Goal: Task Accomplishment & Management: Complete application form

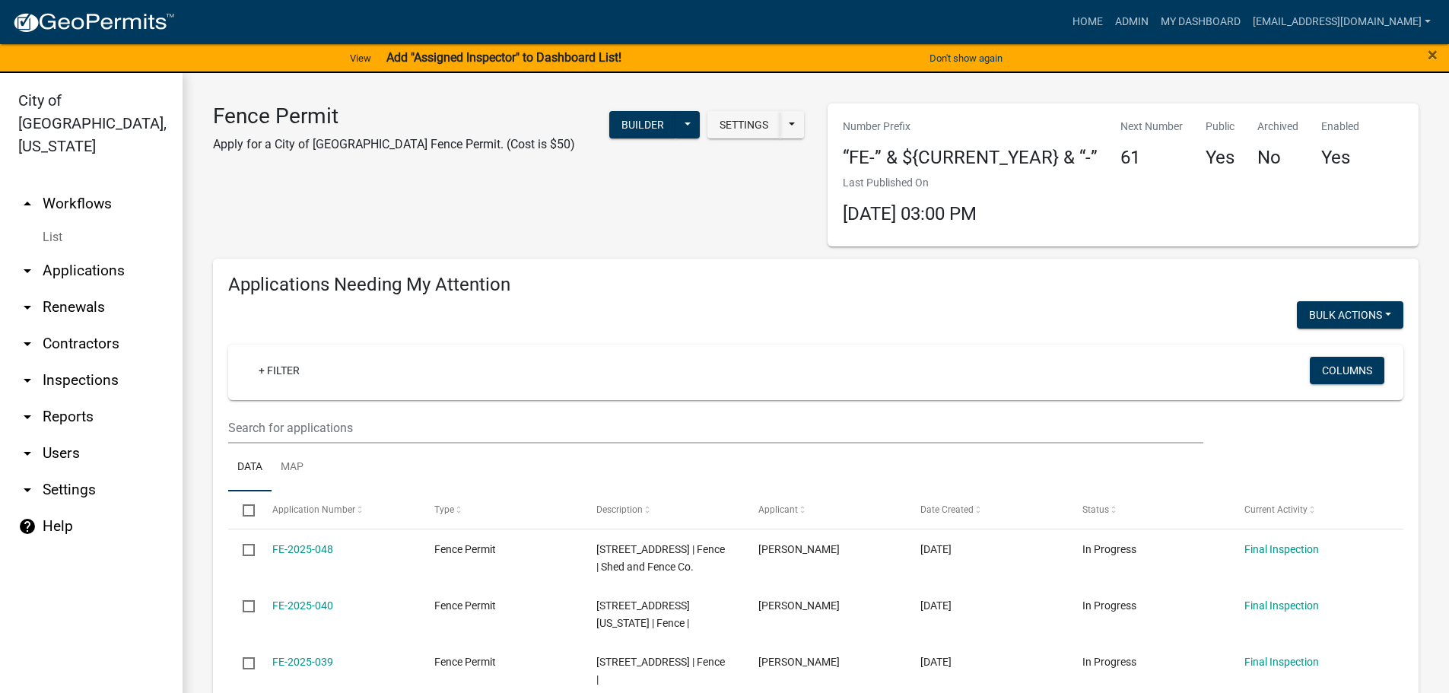
scroll to position [821, 0]
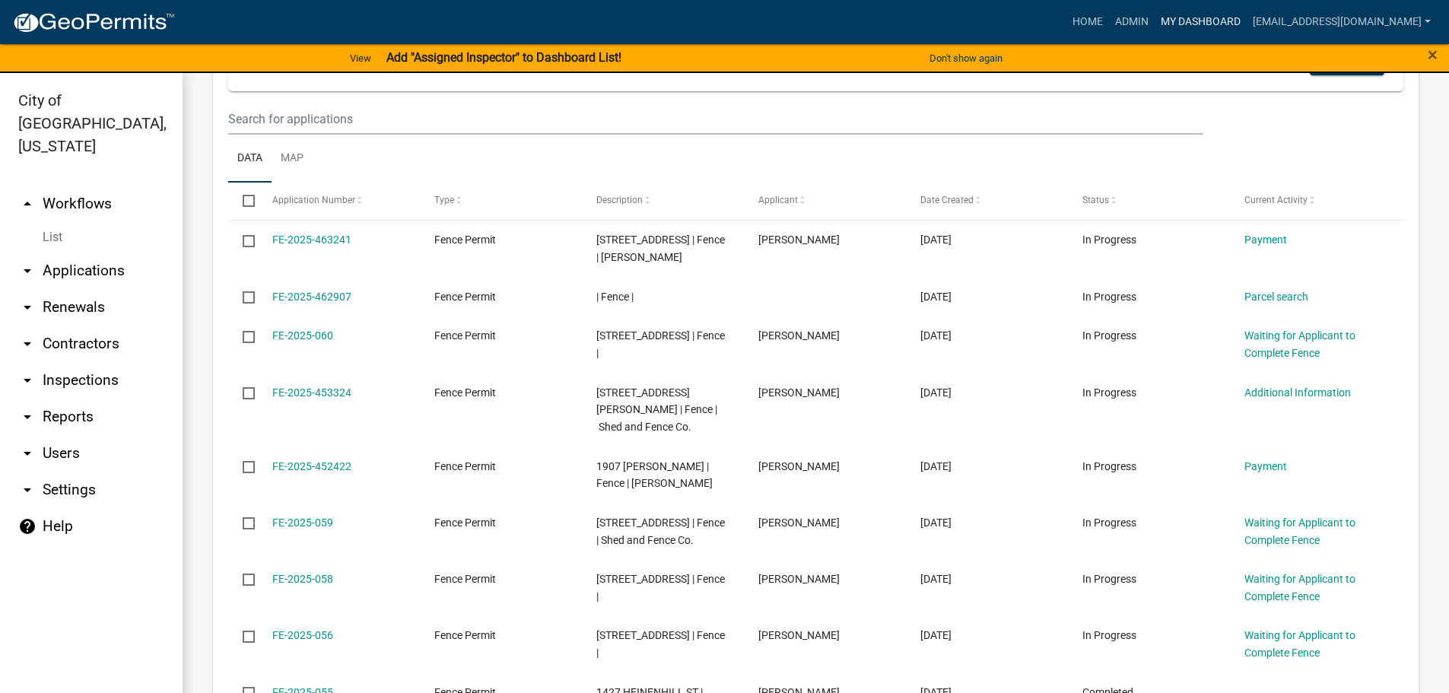
click at [1247, 22] on link "My Dashboard" at bounding box center [1201, 22] width 92 height 29
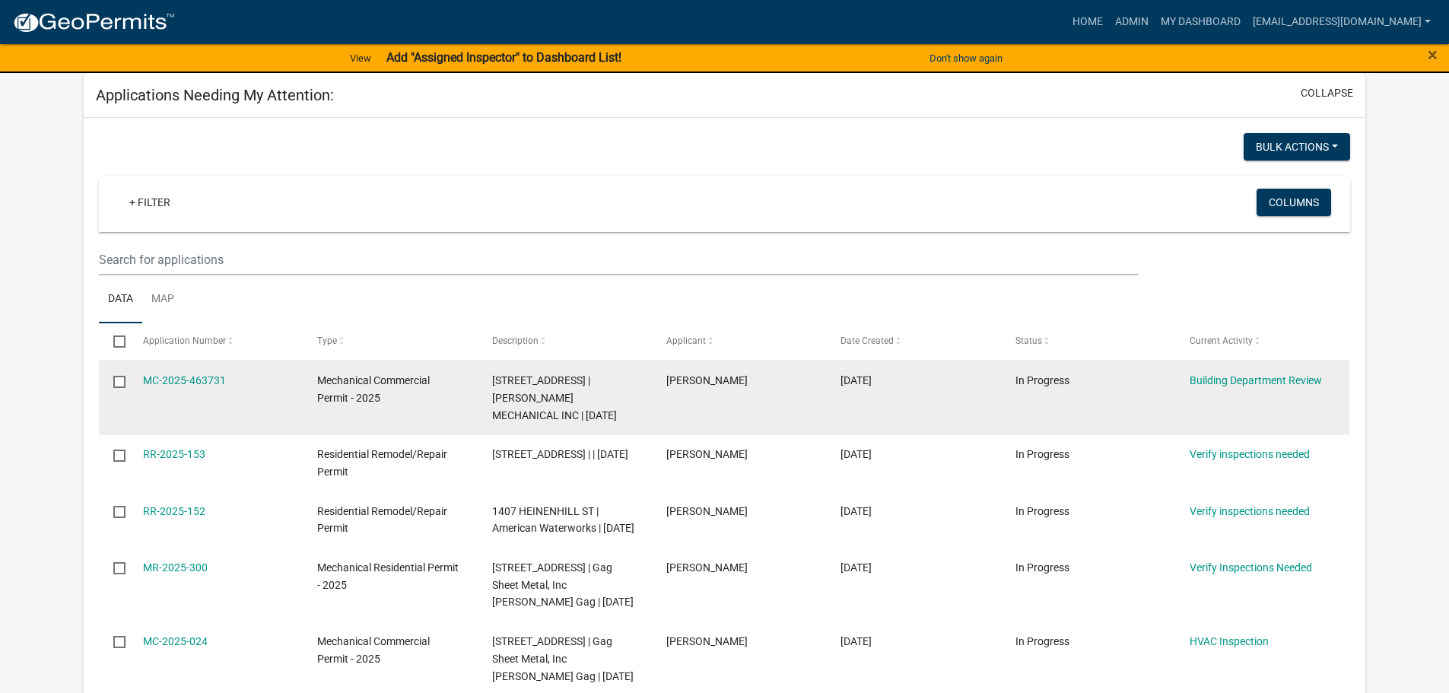
scroll to position [152, 0]
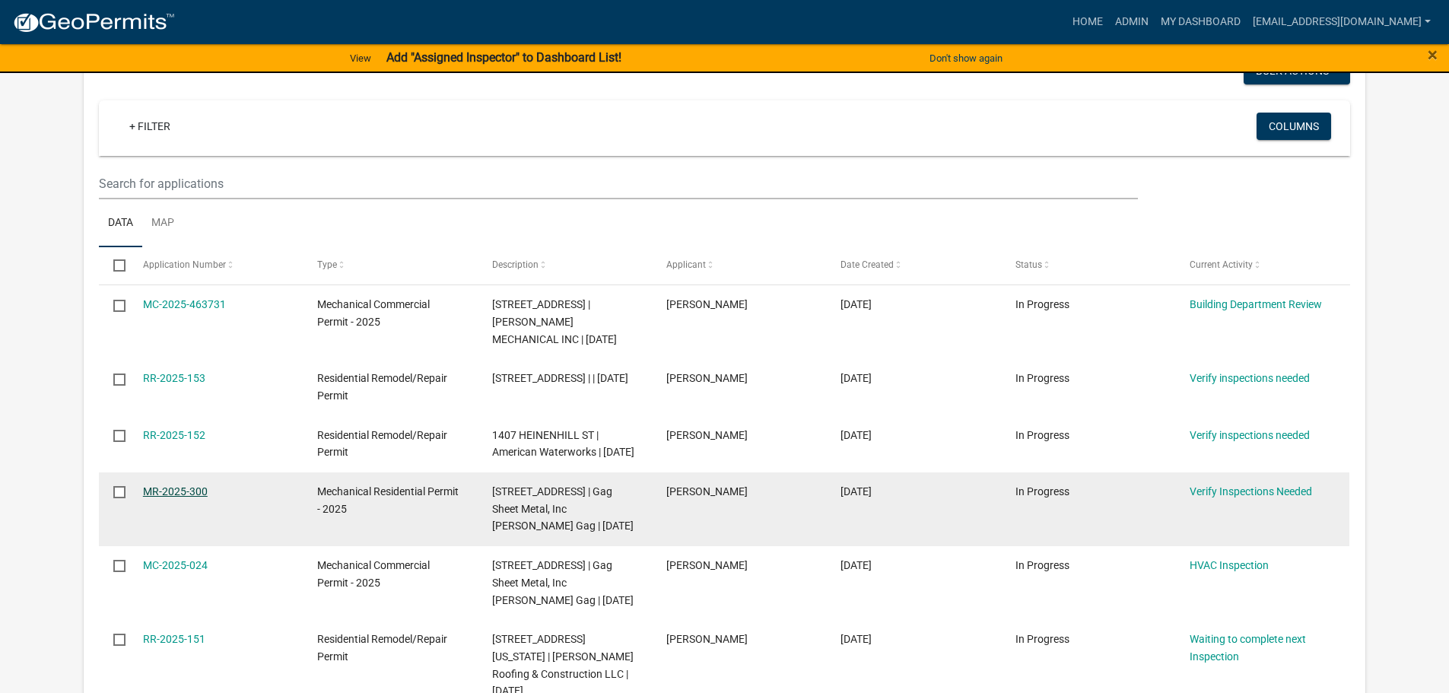
click at [164, 498] on link "MR-2025-300" at bounding box center [175, 491] width 65 height 12
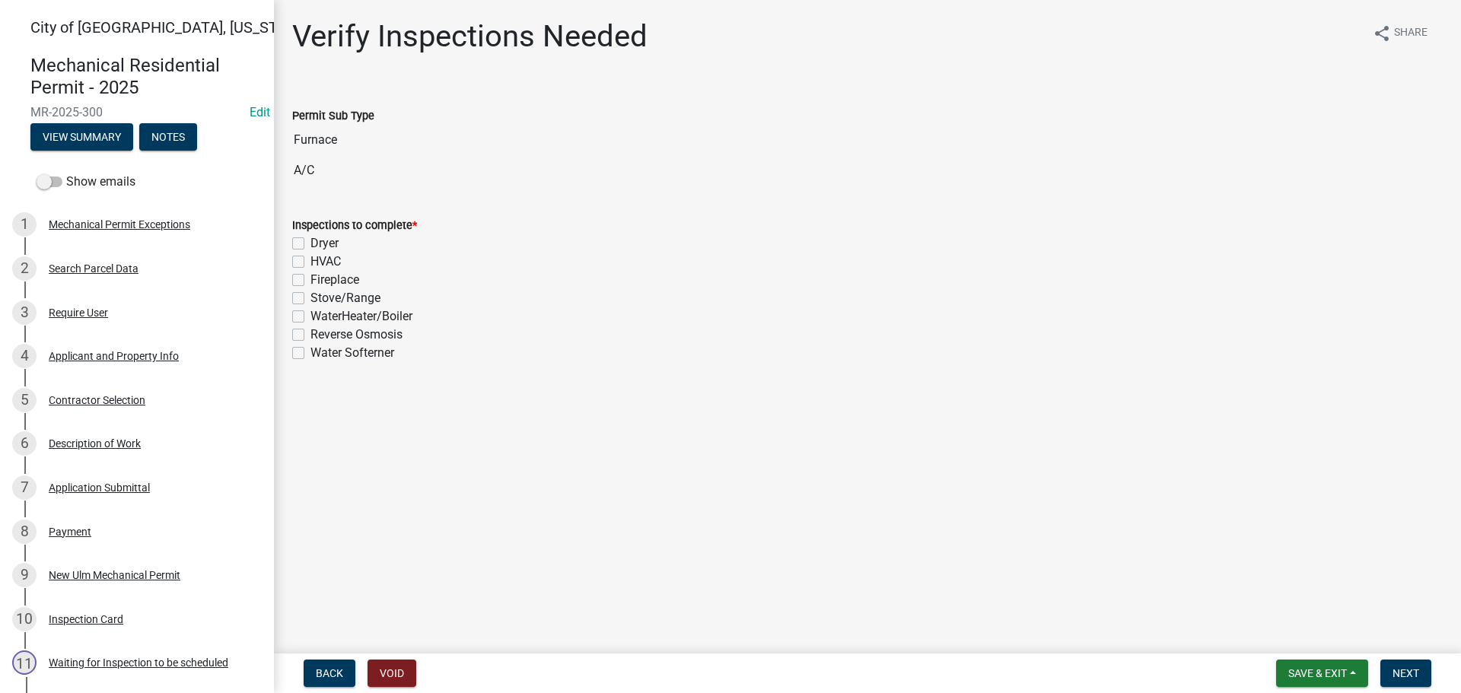
click at [310, 262] on label "HVAC" at bounding box center [325, 262] width 30 height 18
click at [310, 262] on input "HVAC" at bounding box center [315, 258] width 10 height 10
checkbox input "true"
checkbox input "false"
checkbox input "true"
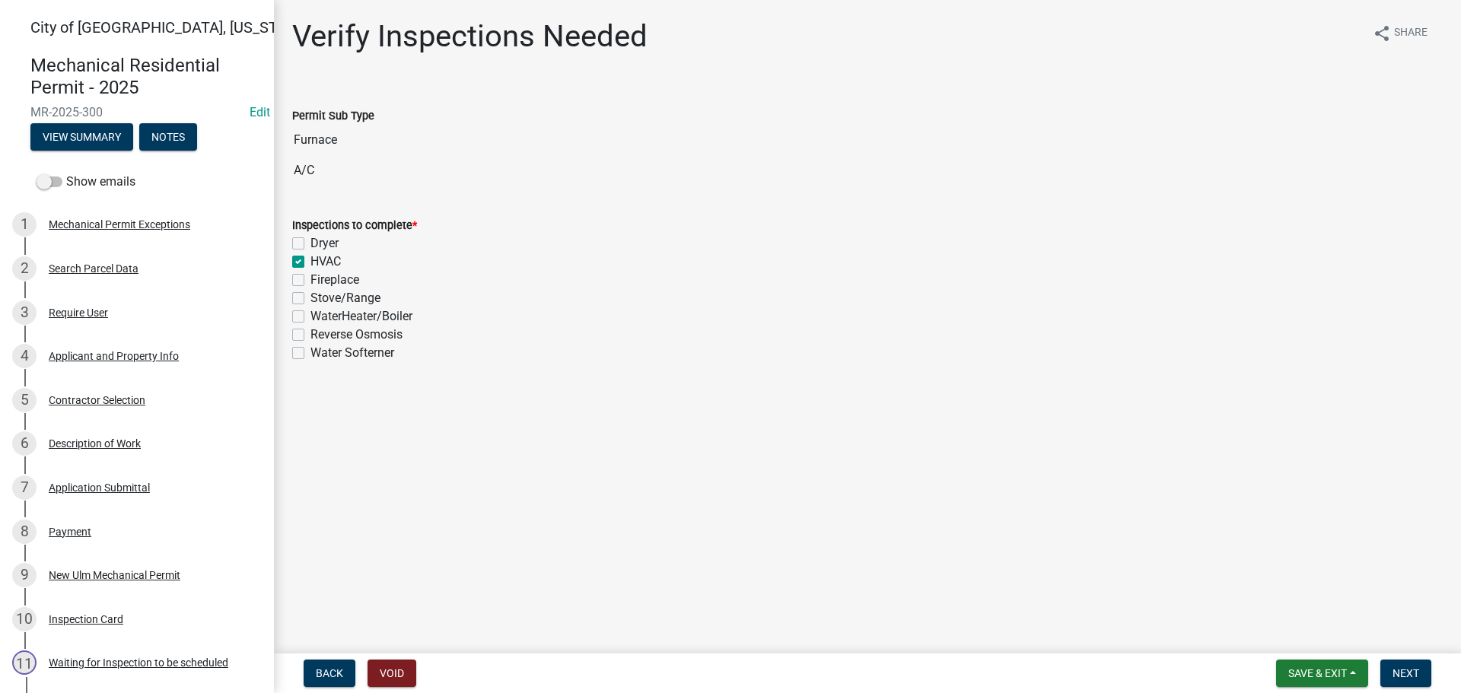
checkbox input "false"
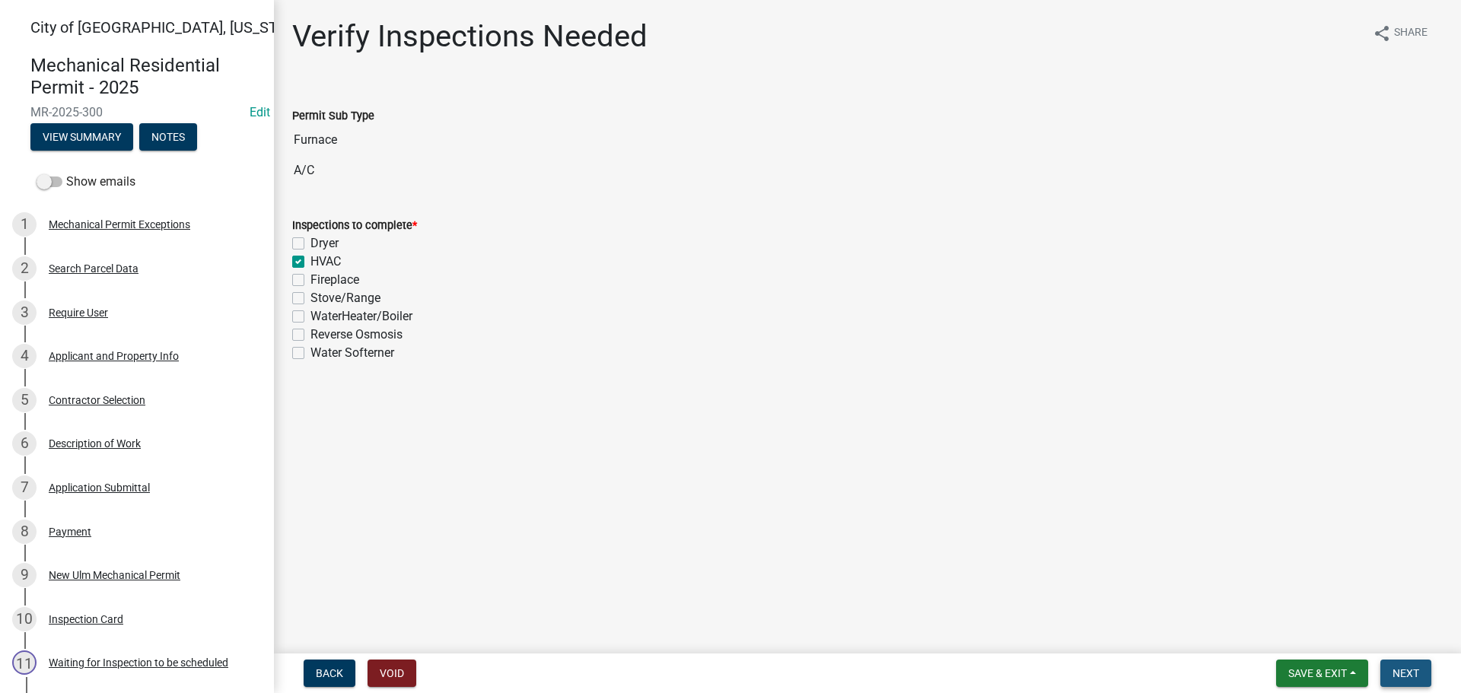
click at [1409, 674] on span "Next" at bounding box center [1405, 673] width 27 height 12
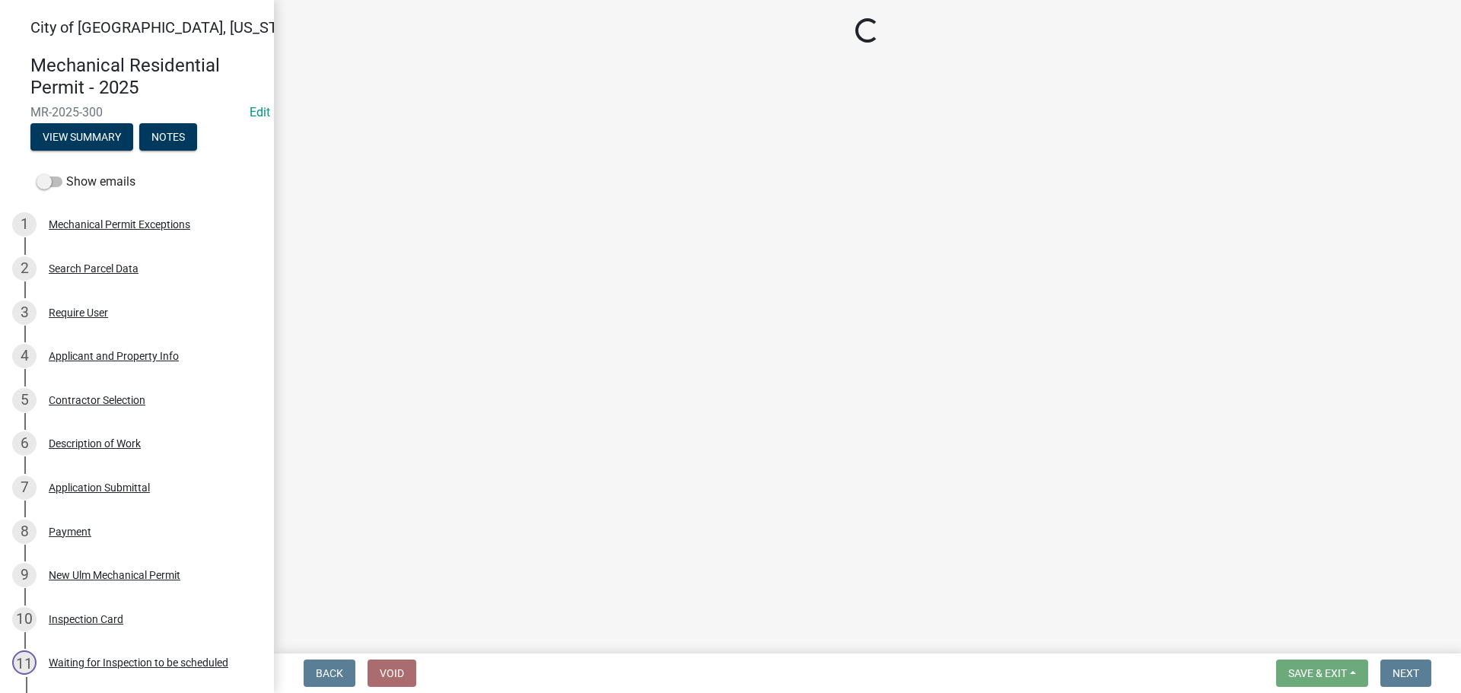
select select "805d55ac-e238-4e04-8f8e-acc067f36c3e"
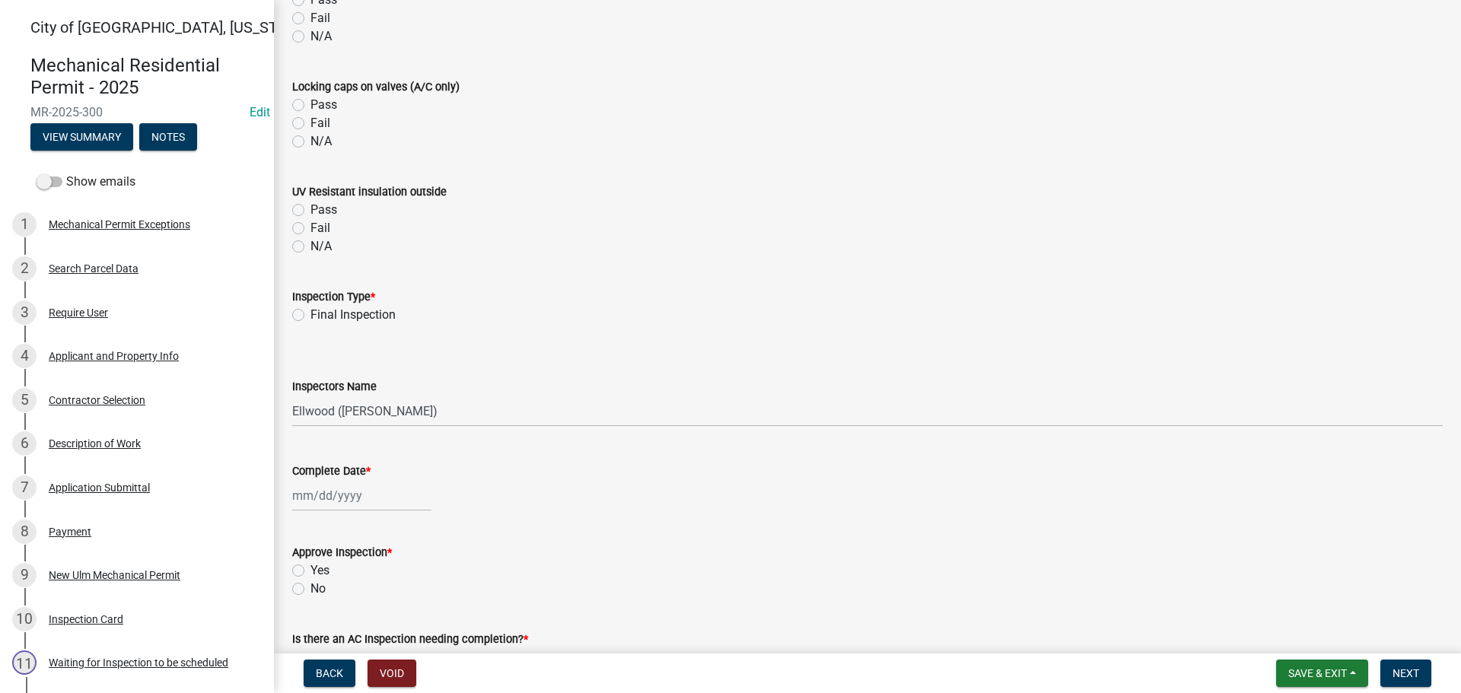
scroll to position [1522, 0]
click at [343, 307] on label "Final Inspection" at bounding box center [352, 313] width 85 height 18
click at [320, 307] on input "Final Inspection" at bounding box center [315, 309] width 10 height 10
radio input "true"
click at [356, 421] on select "Select Item... John Knisley (John Knisley - City of New Ulm) Ellwood (Ellwood Z…" at bounding box center [867, 409] width 1150 height 31
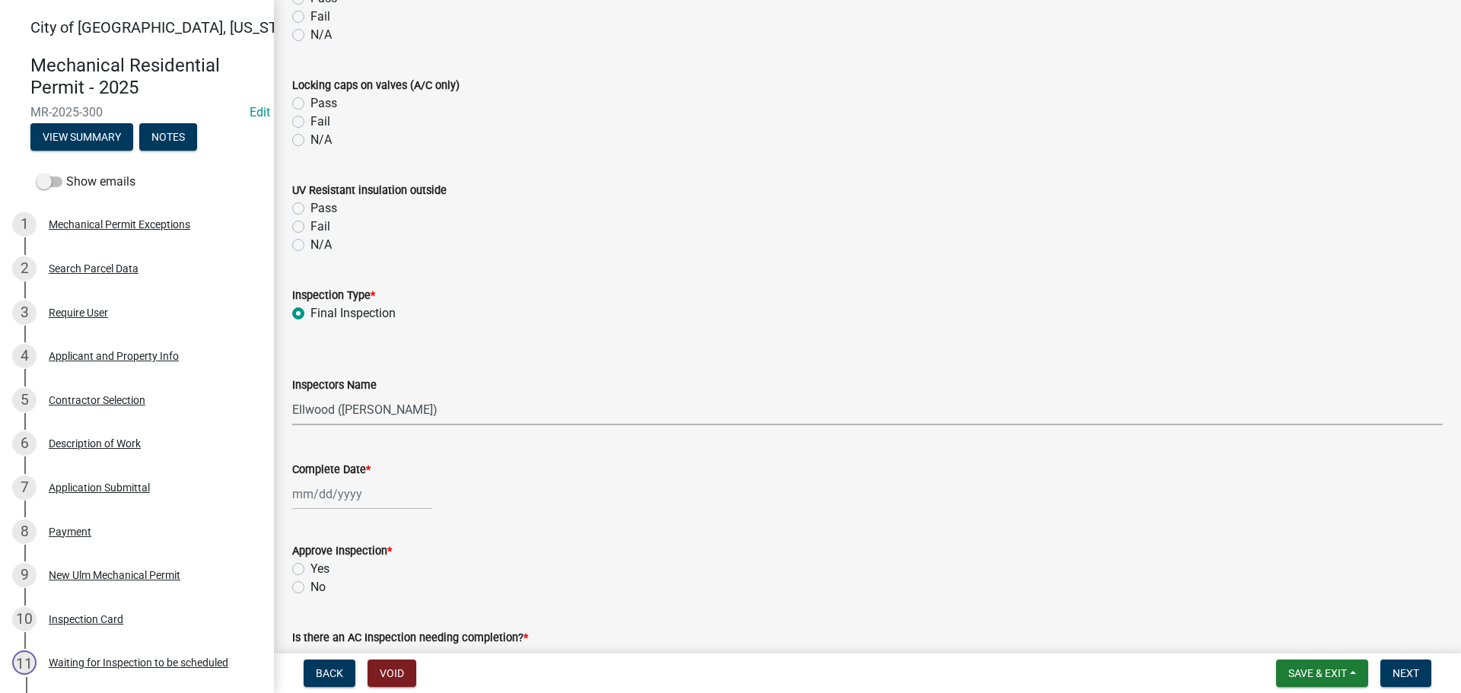
select select "cd72df13-1819-4c17-818e-bd68a66556fb"
click at [292, 394] on select "Select Item... John Knisley (John Knisley - City of New Ulm) Ellwood (Ellwood Z…" at bounding box center [867, 409] width 1150 height 31
select select "8"
select select "2025"
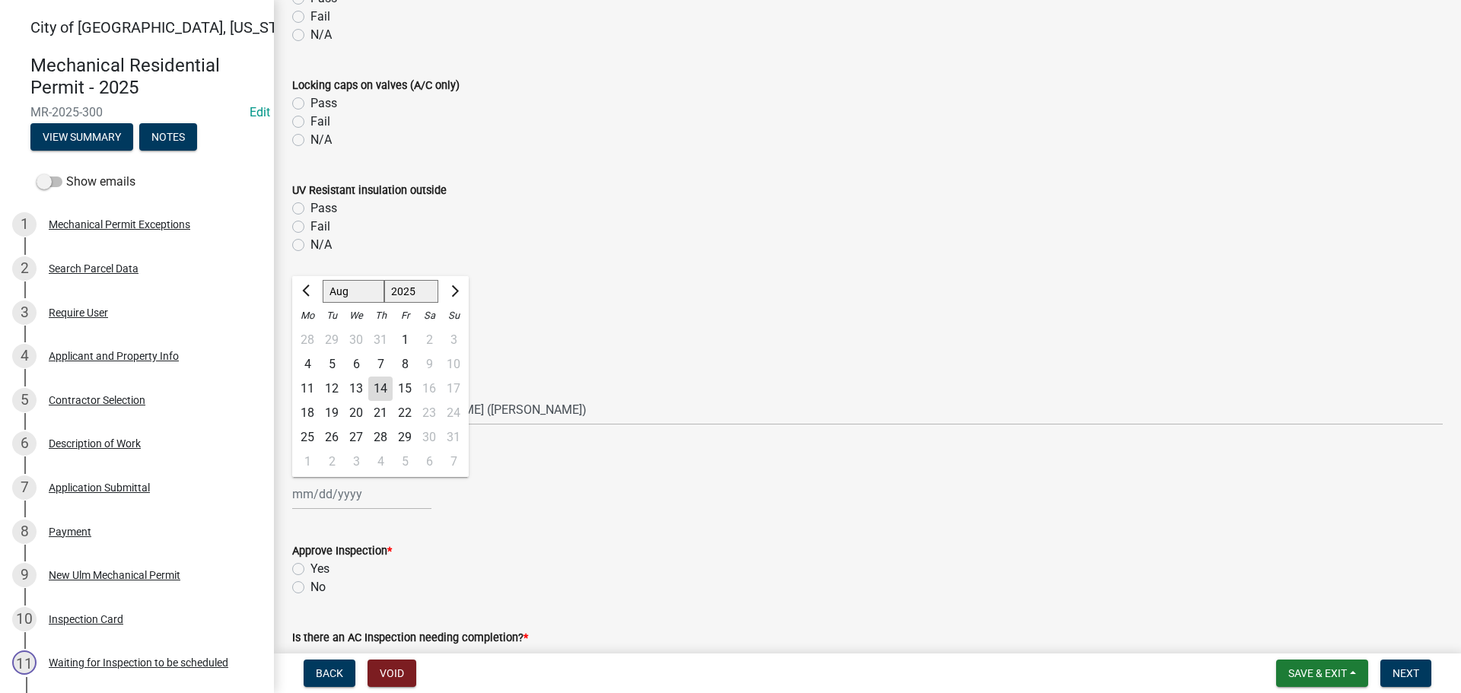
click at [334, 501] on div "Jan Feb Mar Apr May Jun Jul Aug Sep Oct Nov Dec 1525 1526 1527 1528 1529 1530 1…" at bounding box center [361, 494] width 139 height 31
click at [386, 396] on div "14" at bounding box center [380, 389] width 24 height 24
type input "[DATE]"
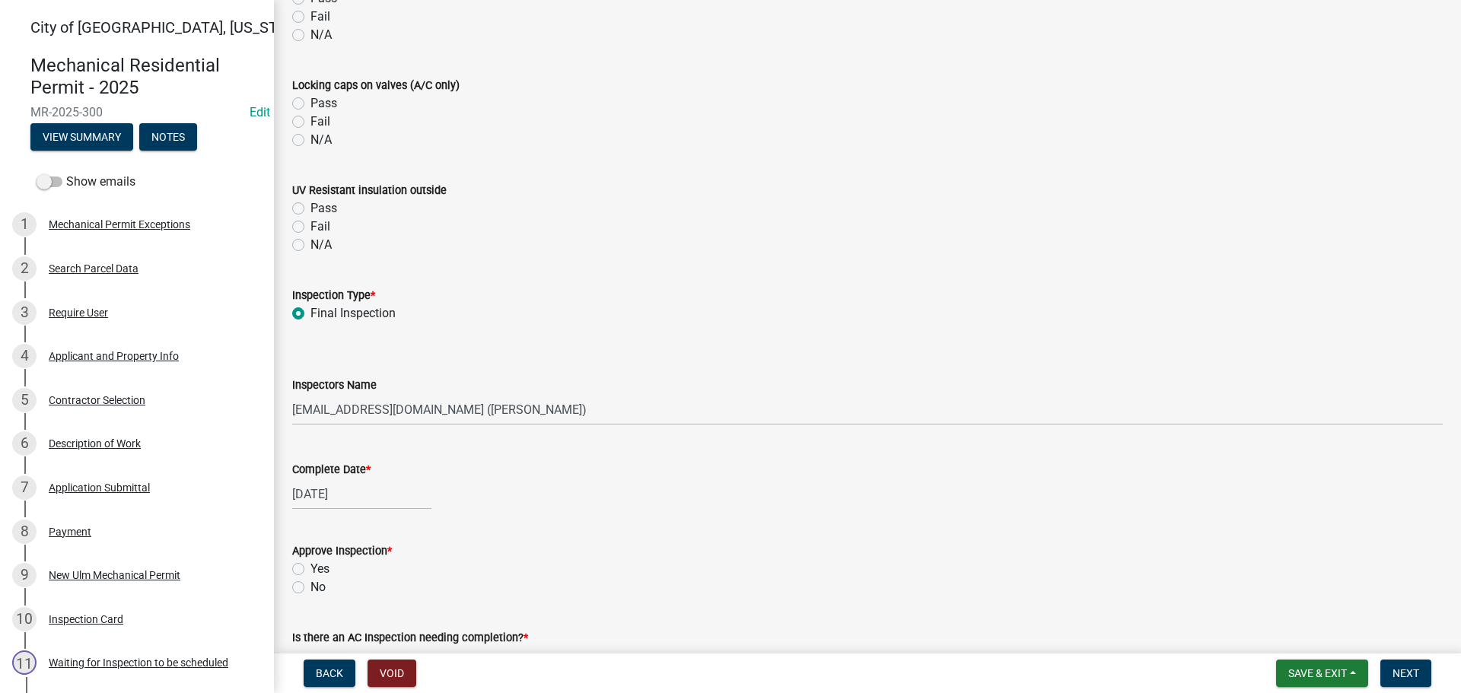
click at [310, 574] on label "Yes" at bounding box center [319, 569] width 19 height 18
click at [310, 570] on input "Yes" at bounding box center [315, 565] width 10 height 10
radio input "true"
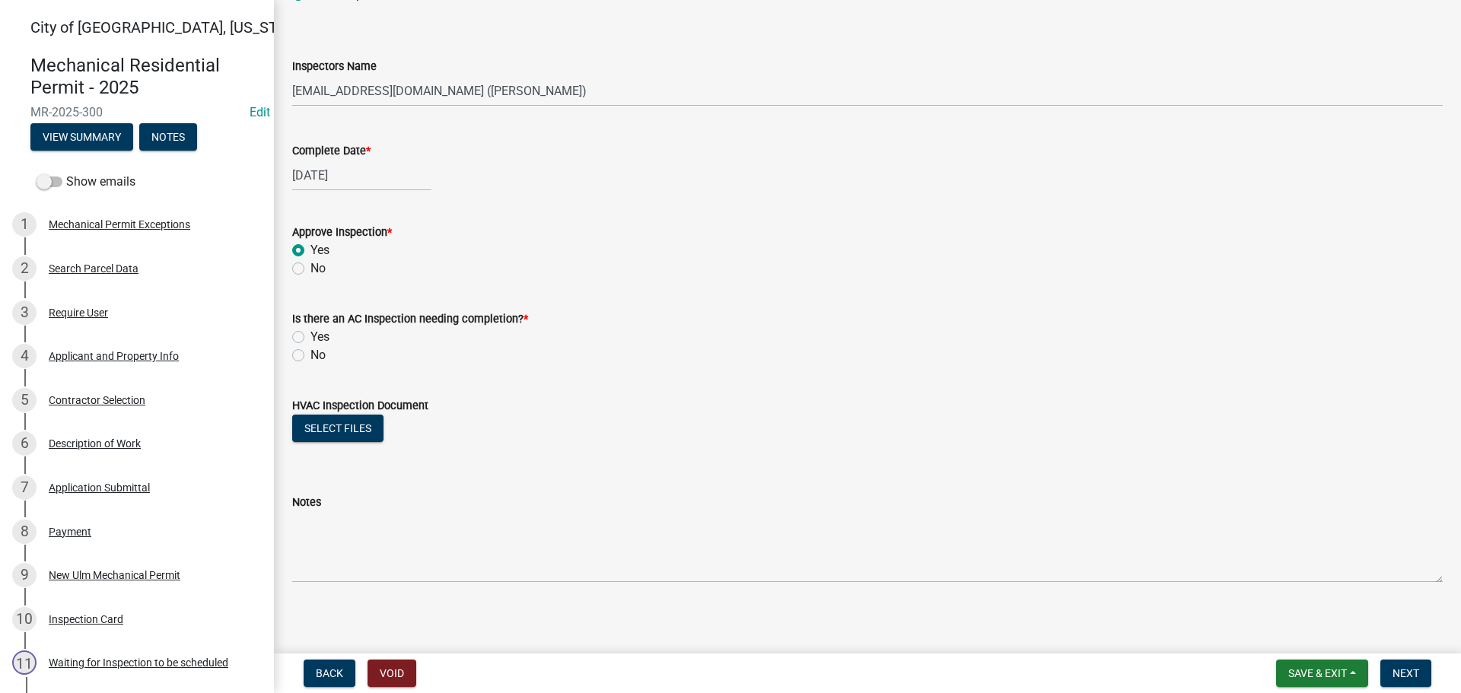
scroll to position [1847, 0]
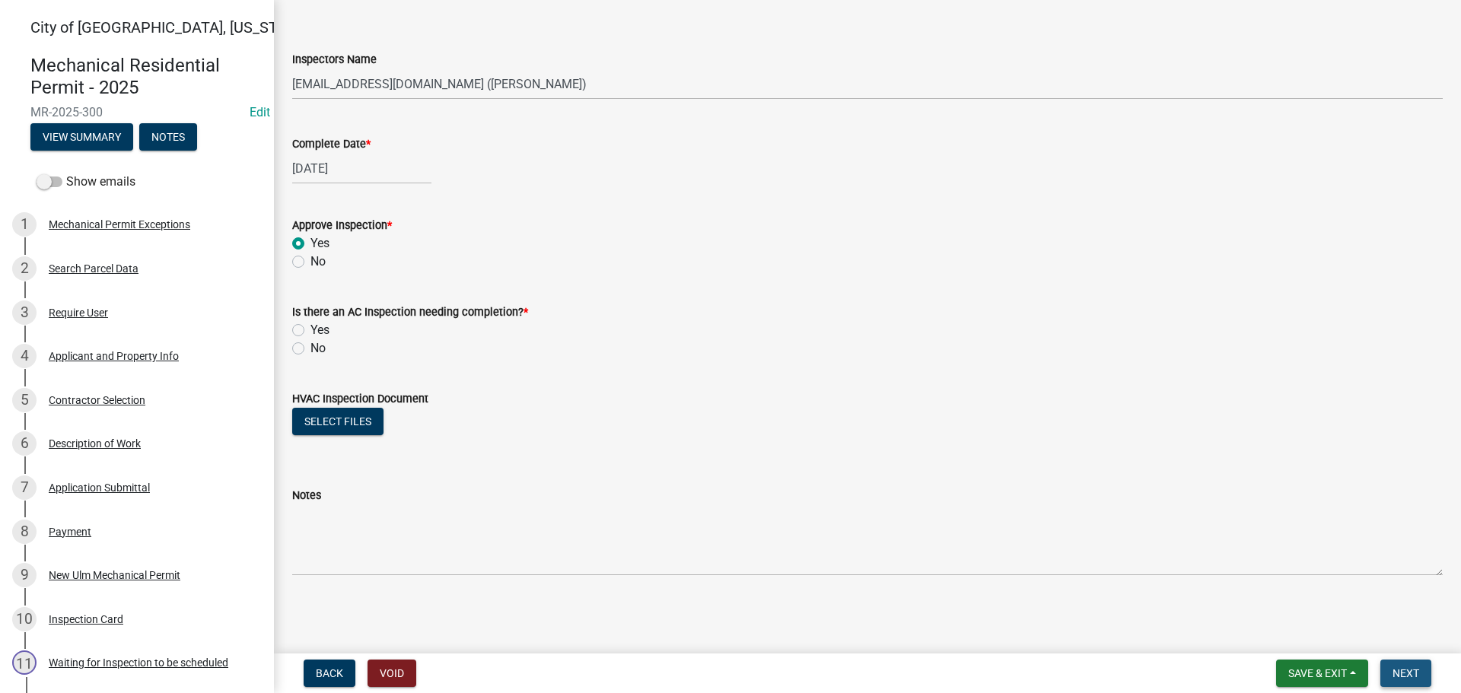
click at [1415, 682] on button "Next" at bounding box center [1405, 673] width 51 height 27
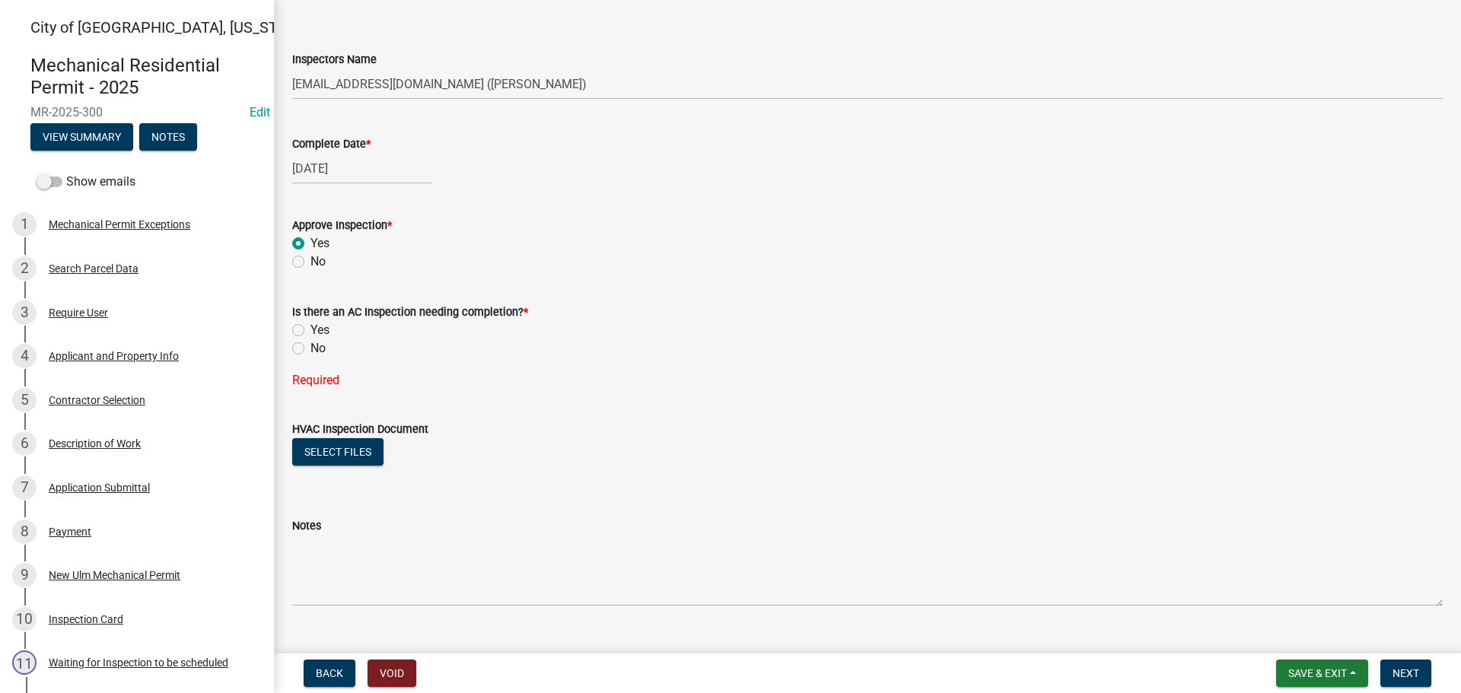
click at [310, 348] on label "No" at bounding box center [317, 348] width 15 height 18
click at [310, 348] on input "No" at bounding box center [315, 344] width 10 height 10
radio input "true"
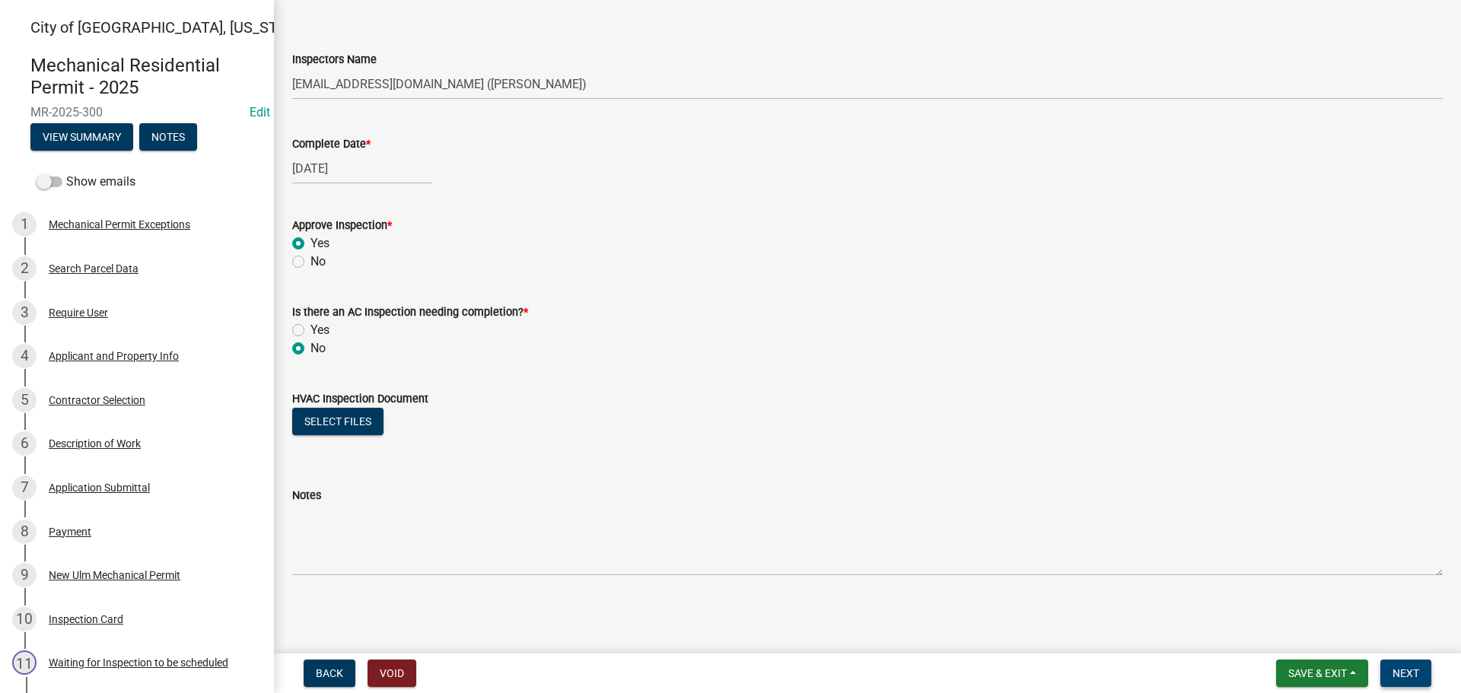
click at [1414, 669] on span "Next" at bounding box center [1405, 673] width 27 height 12
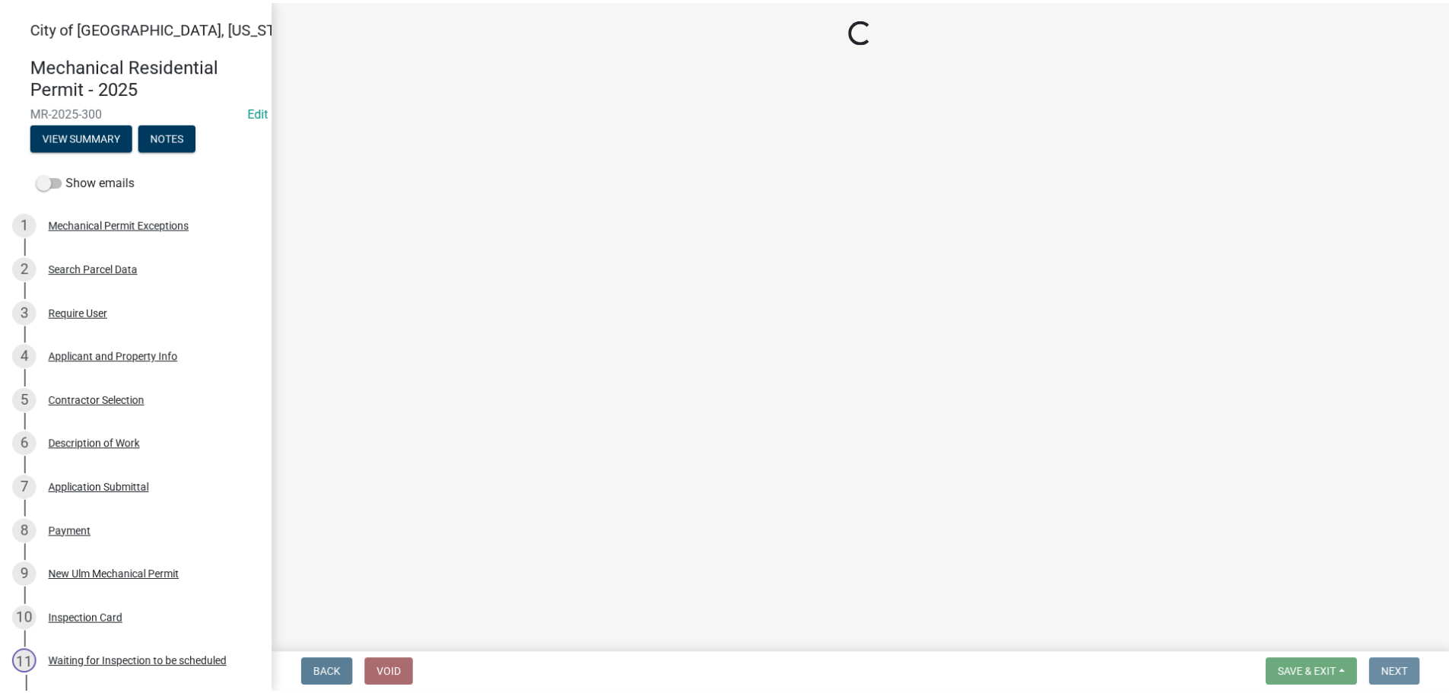
scroll to position [0, 0]
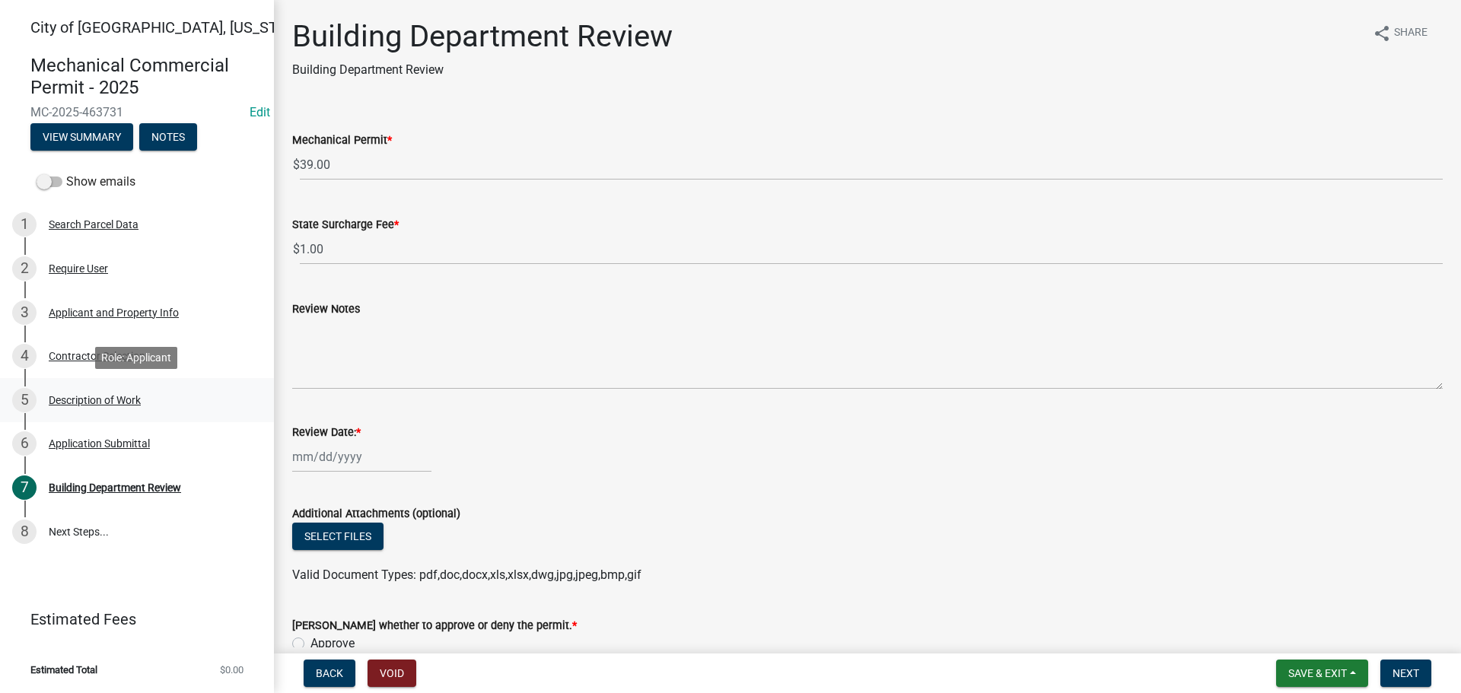
click at [81, 400] on div "Description of Work" at bounding box center [95, 400] width 92 height 11
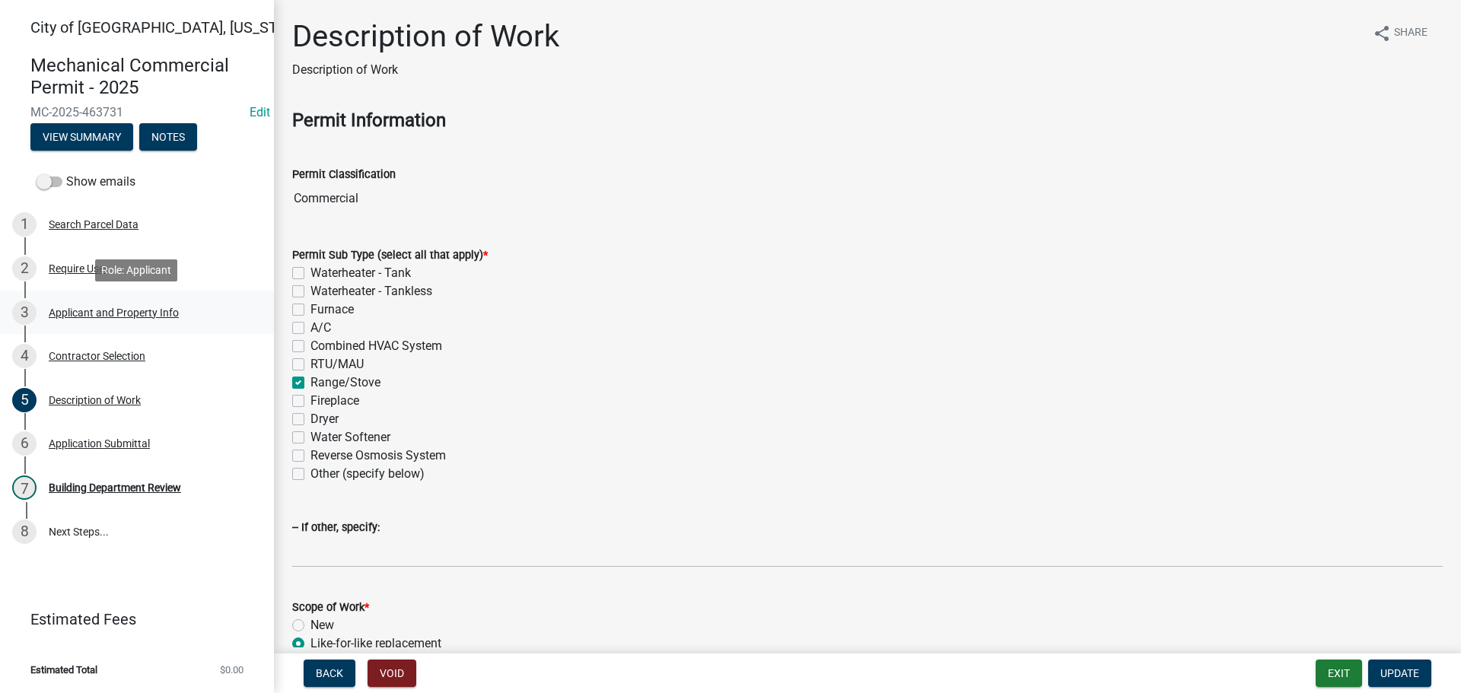
click at [115, 310] on div "Applicant and Property Info" at bounding box center [114, 312] width 130 height 11
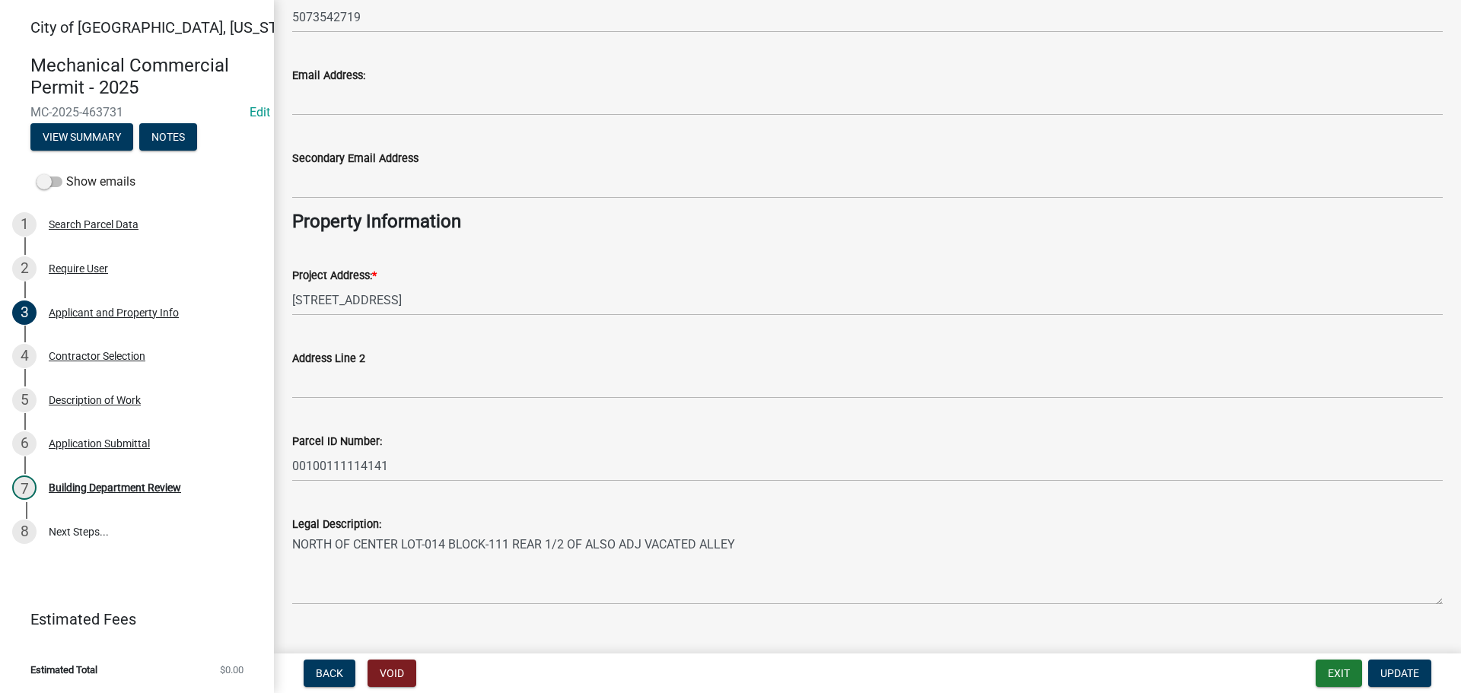
scroll to position [294, 0]
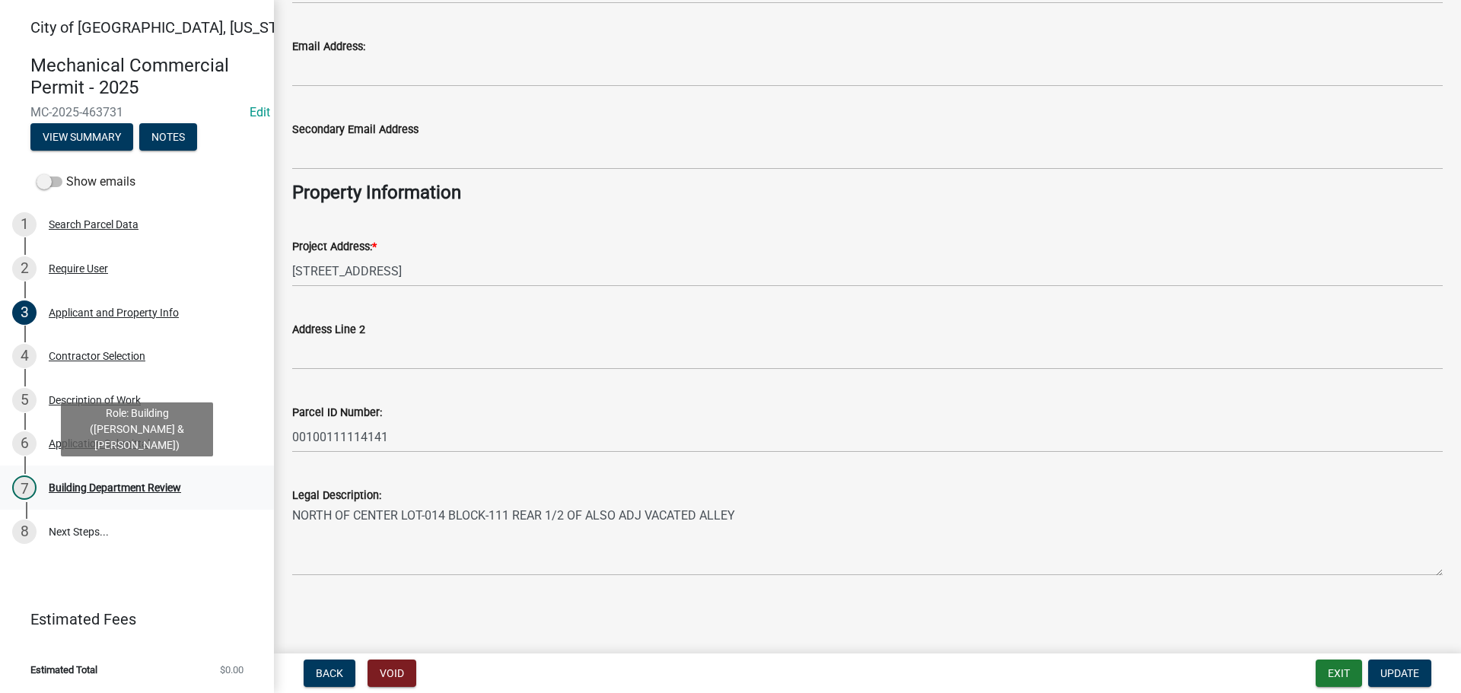
click at [154, 492] on div "Building Department Review" at bounding box center [115, 487] width 132 height 11
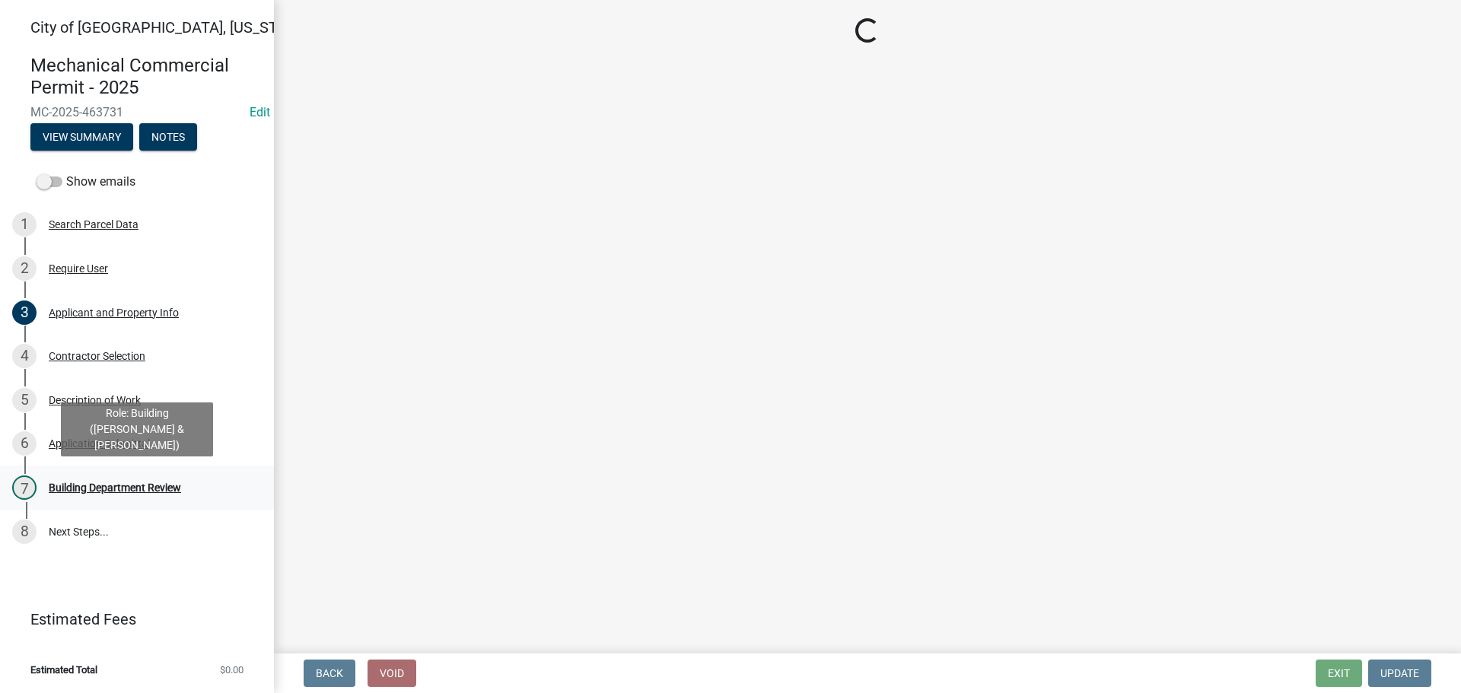
scroll to position [0, 0]
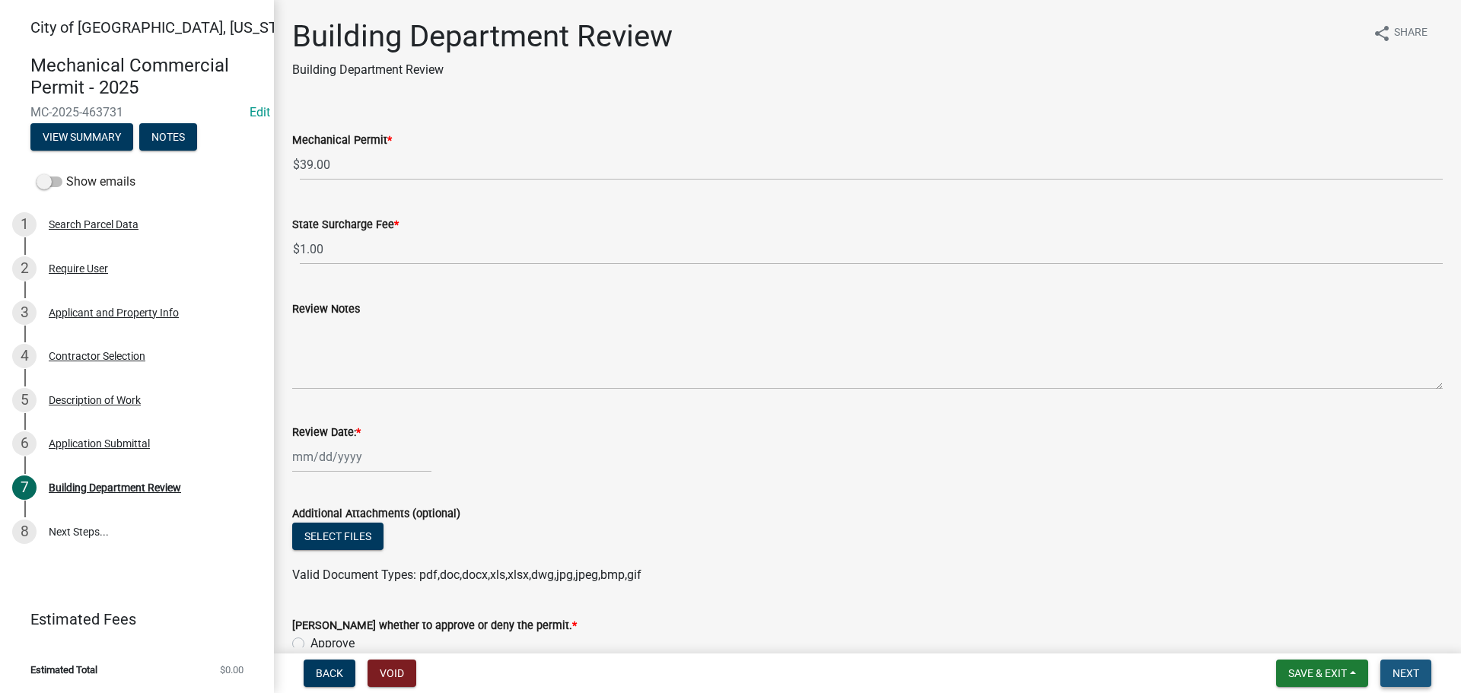
click at [1392, 673] on button "Next" at bounding box center [1405, 673] width 51 height 27
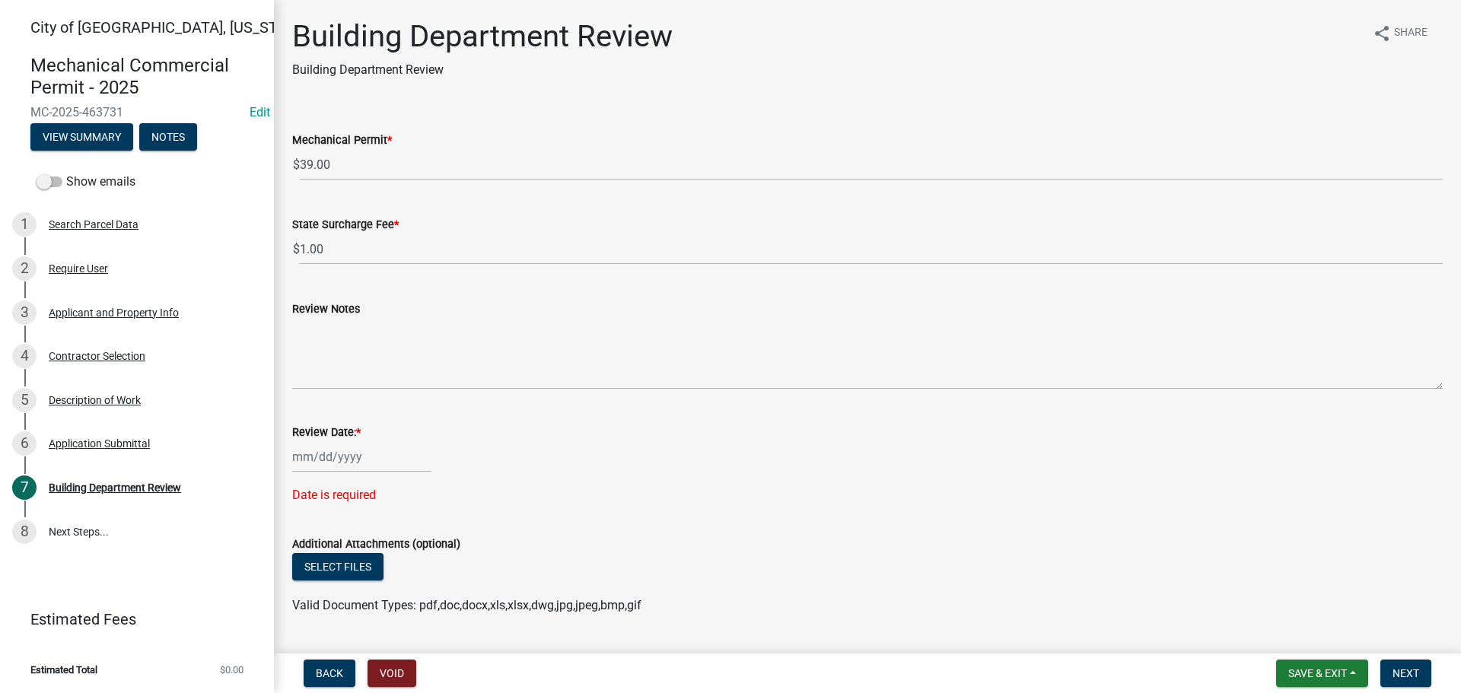
click at [333, 469] on div at bounding box center [361, 456] width 139 height 31
select select "8"
select select "2025"
click at [385, 337] on div "7" at bounding box center [380, 327] width 24 height 24
type input "[DATE]"
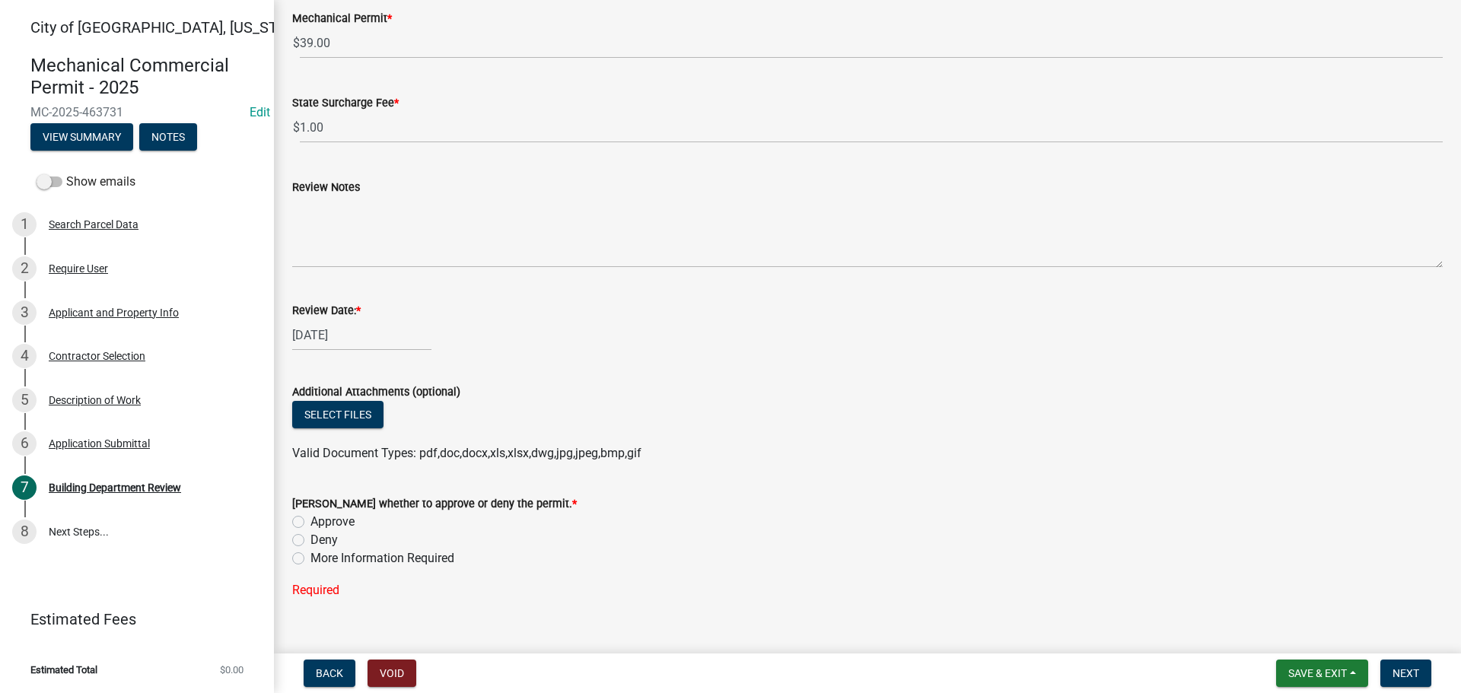
scroll to position [145, 0]
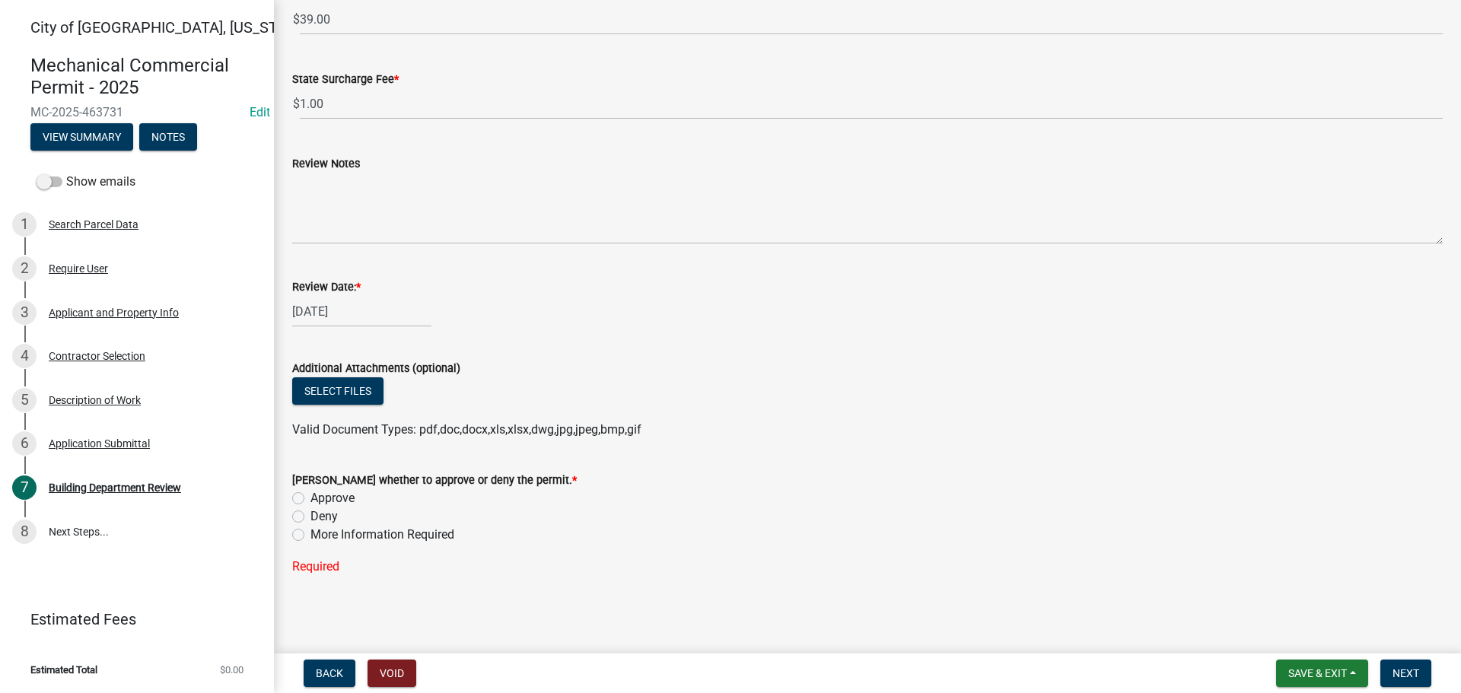
click at [310, 494] on label "Approve" at bounding box center [332, 498] width 44 height 18
click at [310, 494] on input "Approve" at bounding box center [315, 494] width 10 height 10
radio input "true"
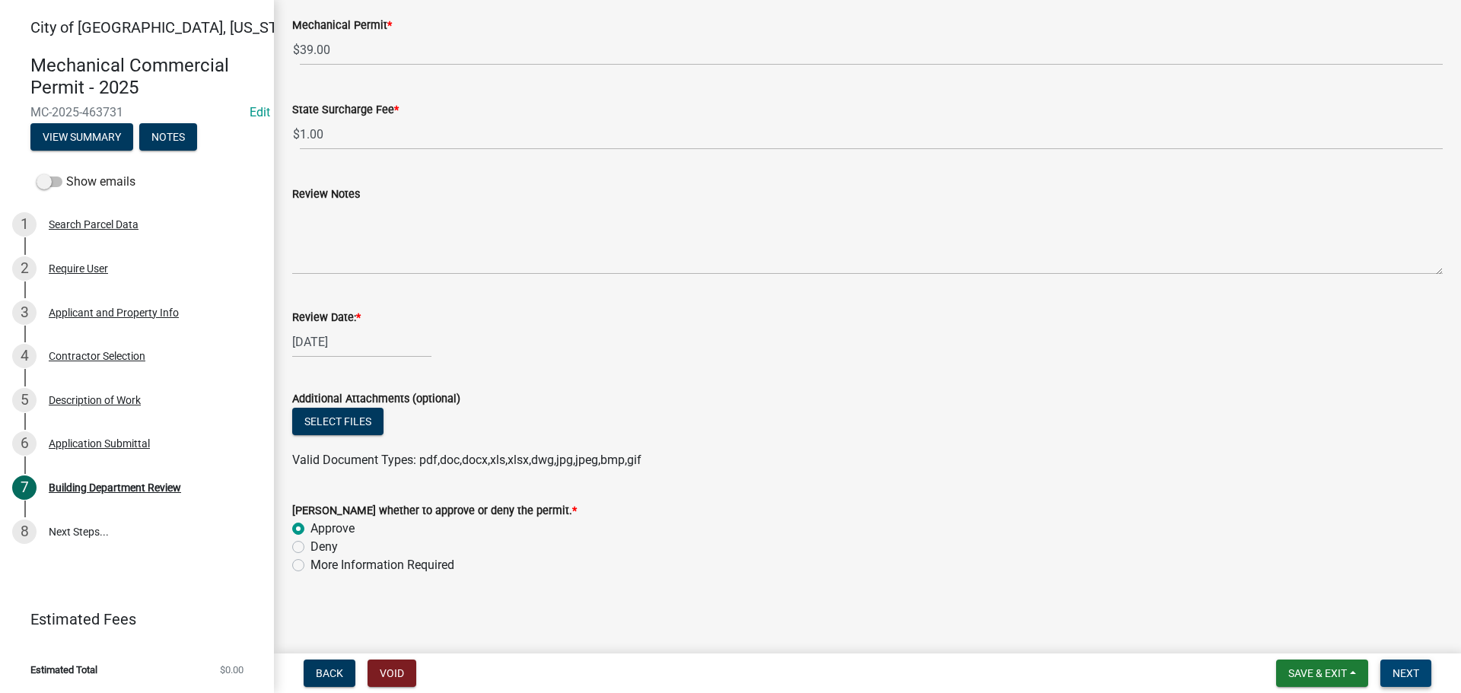
click at [1408, 677] on span "Next" at bounding box center [1405, 673] width 27 height 12
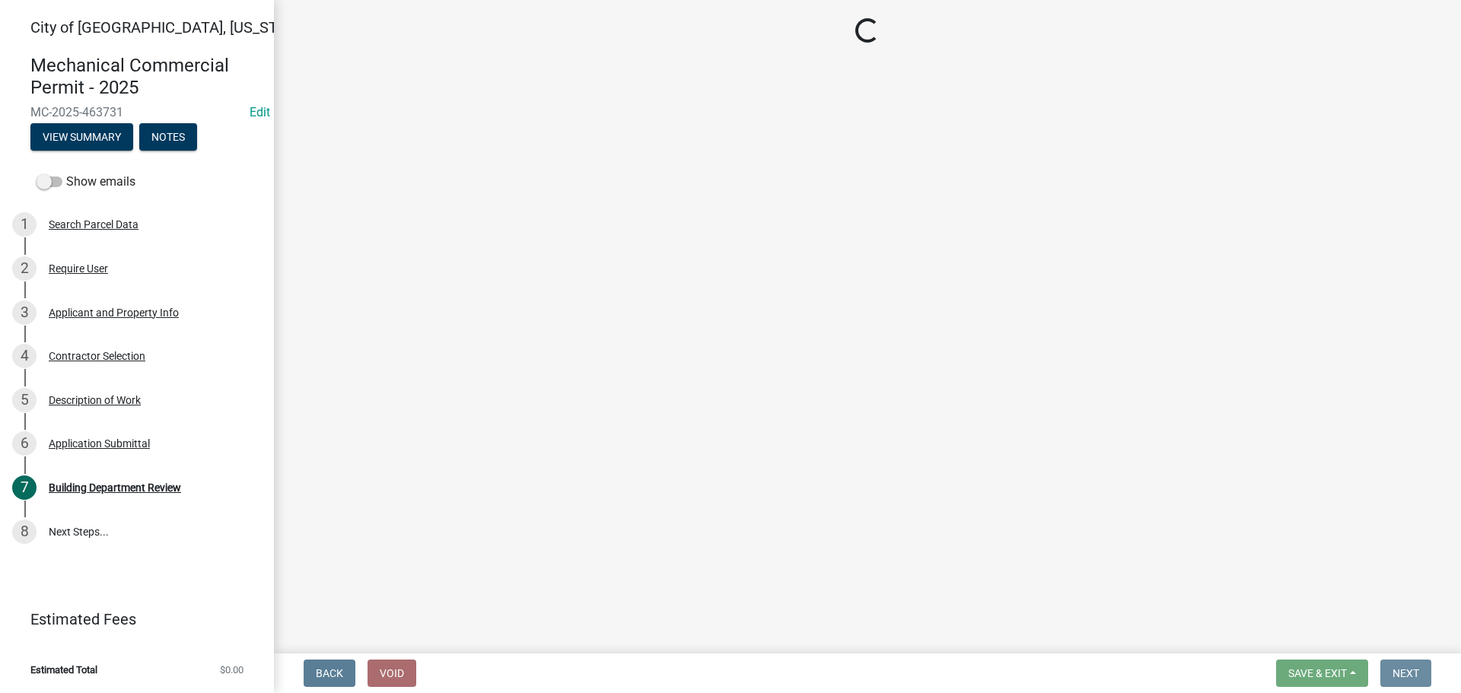
scroll to position [0, 0]
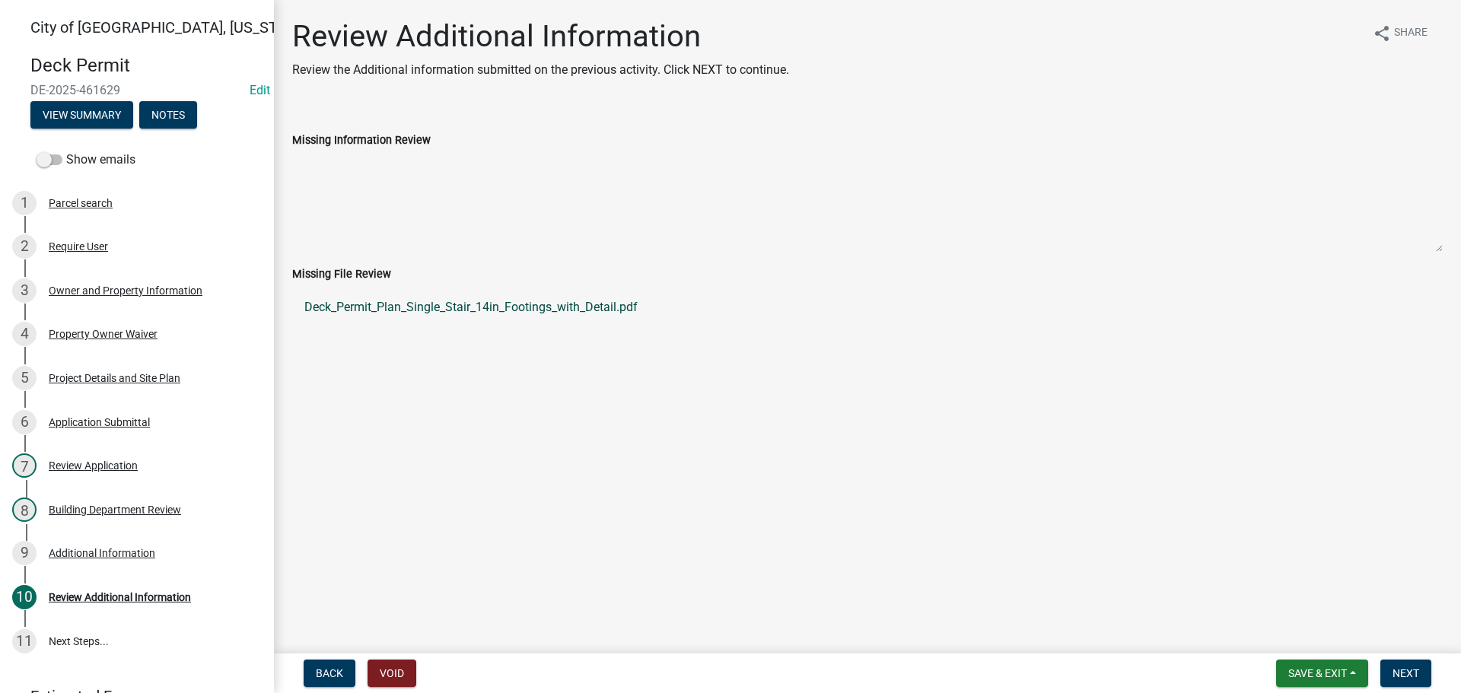
click at [424, 309] on link "Deck_Permit_Plan_Single_Stair_14in_Footings_with_Detail.pdf" at bounding box center [867, 307] width 1150 height 37
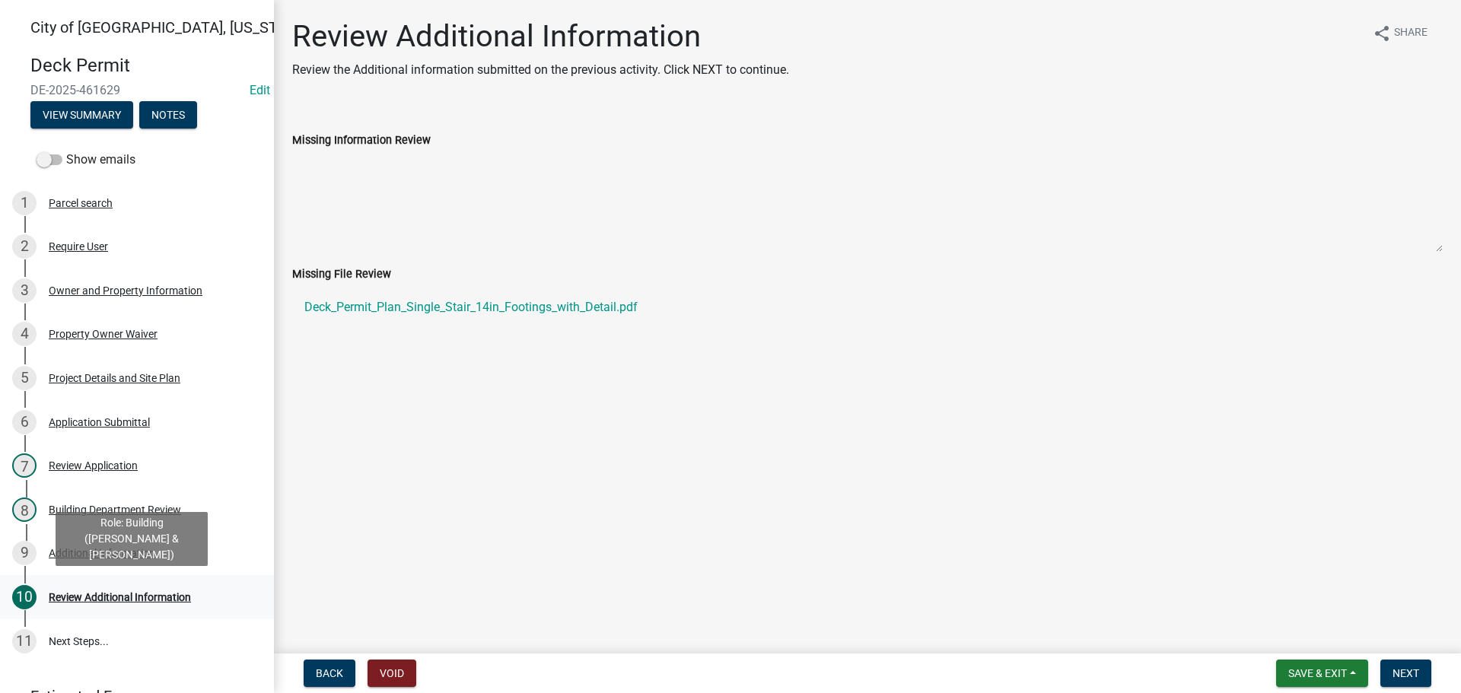
click at [103, 596] on div "Review Additional Information" at bounding box center [120, 597] width 142 height 11
click at [1408, 671] on span "Next" at bounding box center [1405, 673] width 27 height 12
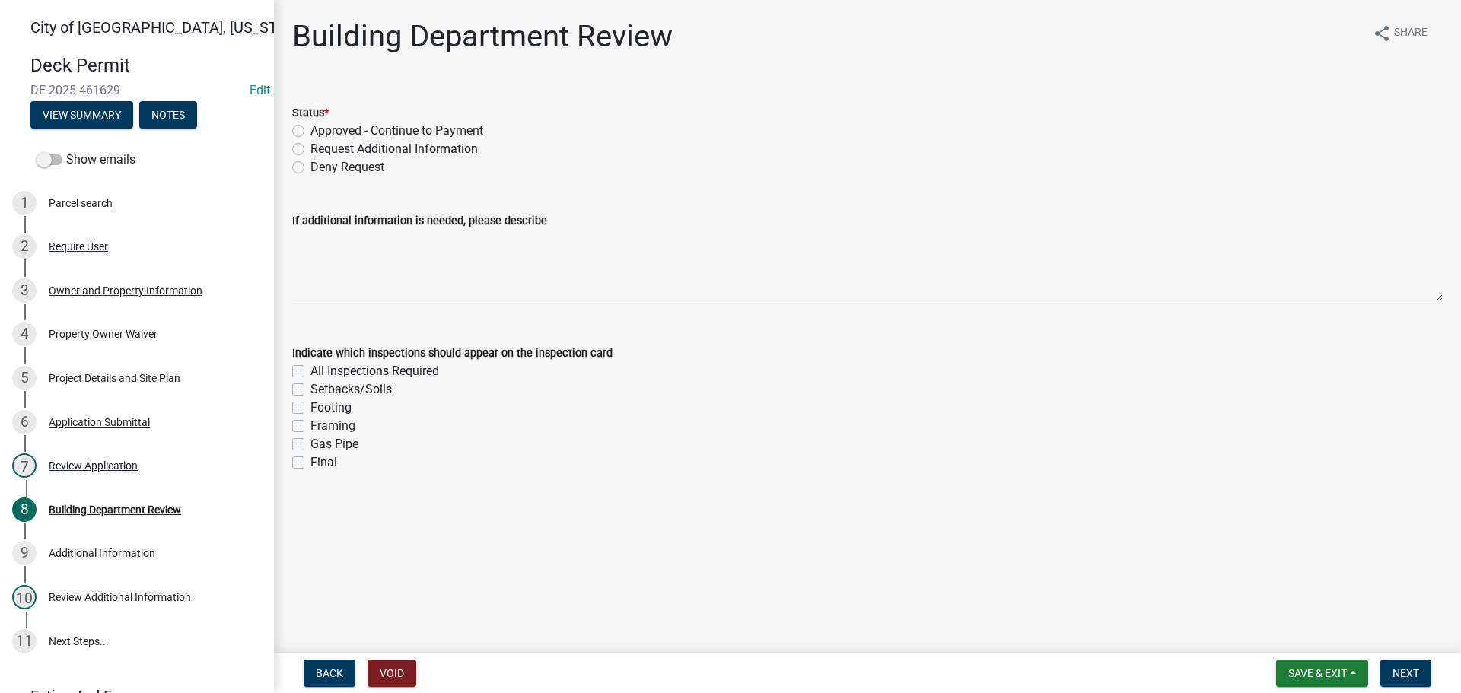
drag, startPoint x: 290, startPoint y: 129, endPoint x: 307, endPoint y: 147, distance: 25.3
click at [294, 127] on div "Status * Approved - Continue to Payment Request Additional Information Deny Req…" at bounding box center [867, 130] width 1173 height 91
click at [310, 128] on label "Approved - Continue to Payment" at bounding box center [396, 131] width 173 height 18
click at [310, 128] on input "Approved - Continue to Payment" at bounding box center [315, 127] width 10 height 10
radio input "true"
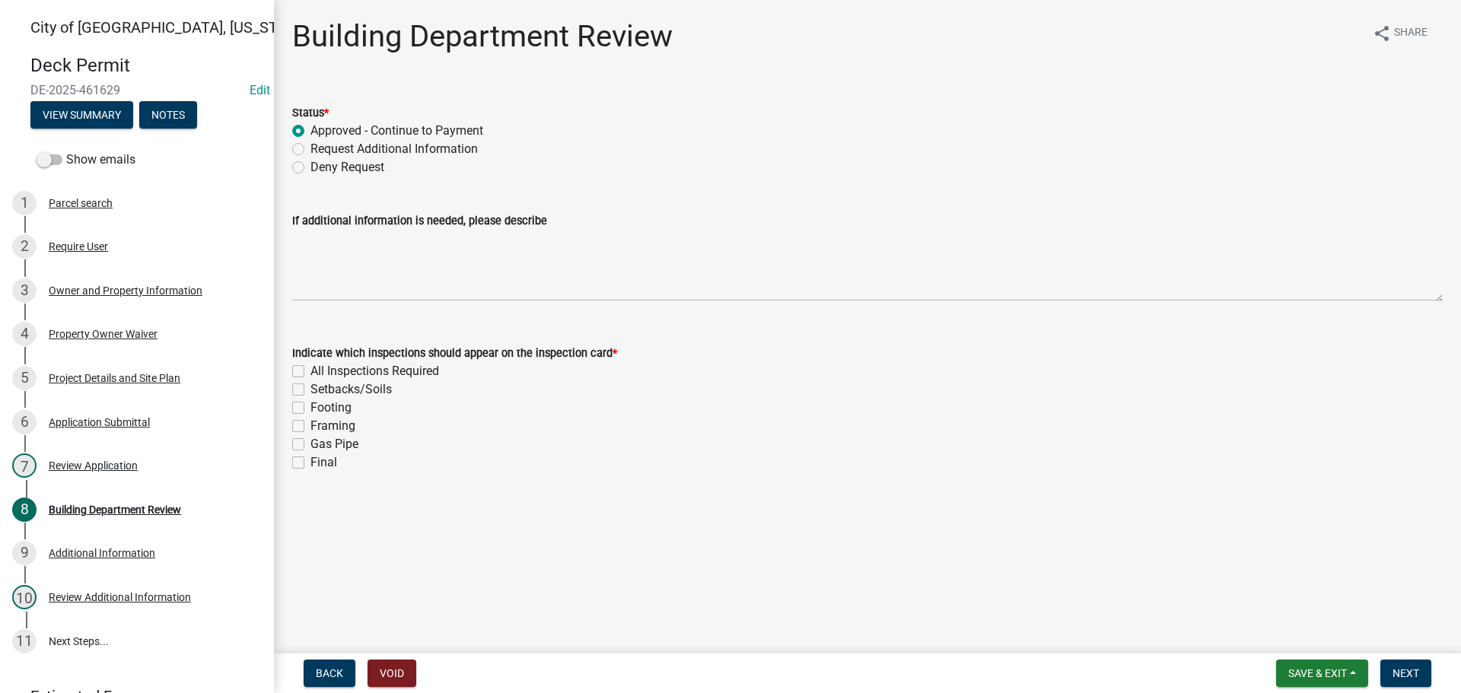
click at [310, 411] on label "Footing" at bounding box center [330, 408] width 41 height 18
click at [310, 409] on input "Footing" at bounding box center [315, 404] width 10 height 10
checkbox input "true"
checkbox input "false"
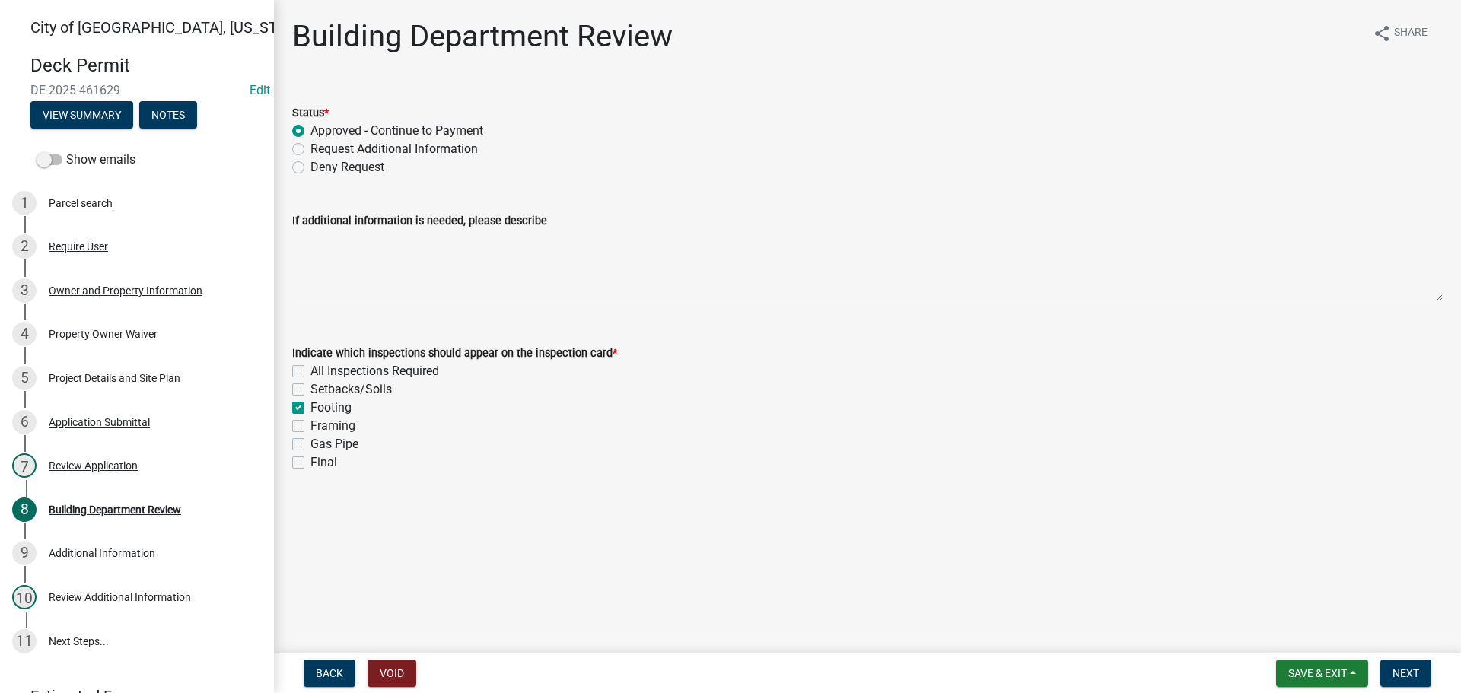
checkbox input "true"
checkbox input "false"
click at [310, 428] on label "Framing" at bounding box center [332, 426] width 45 height 18
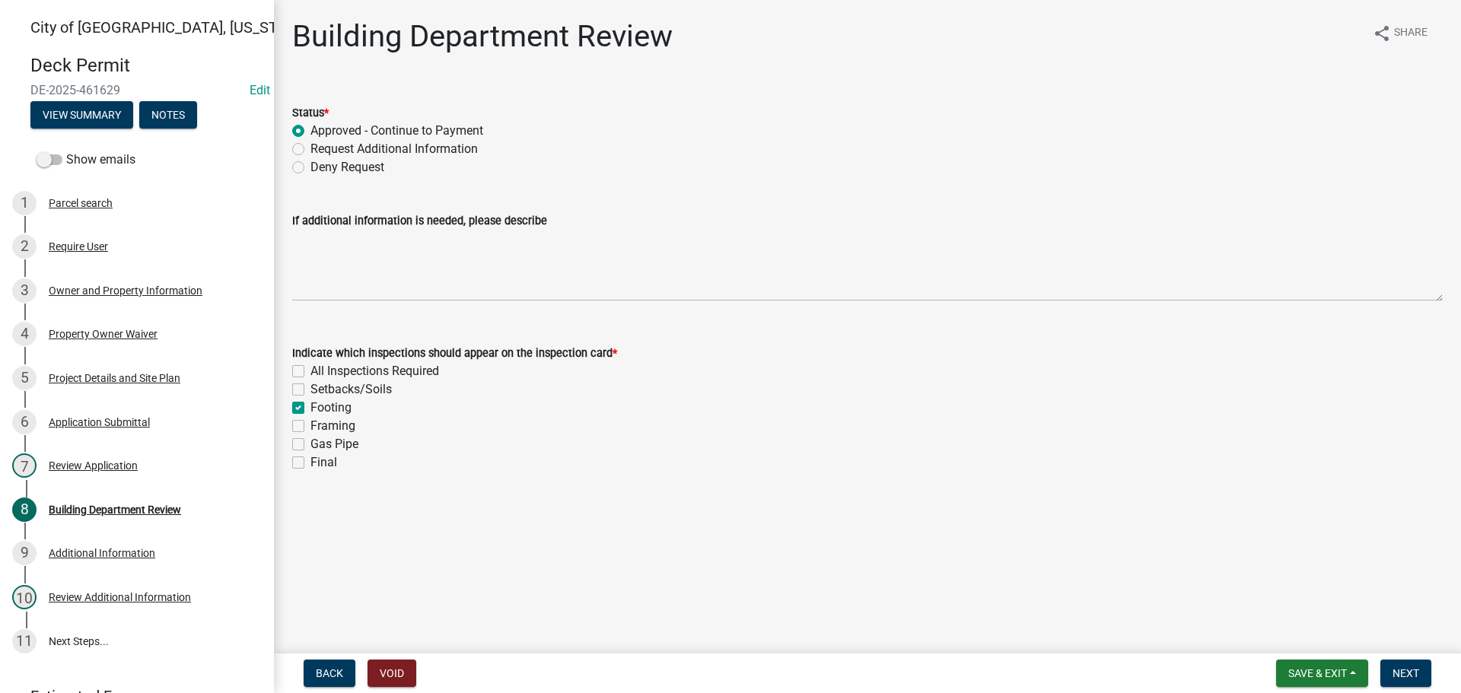
click at [310, 427] on input "Framing" at bounding box center [315, 422] width 10 height 10
checkbox input "true"
checkbox input "false"
checkbox input "true"
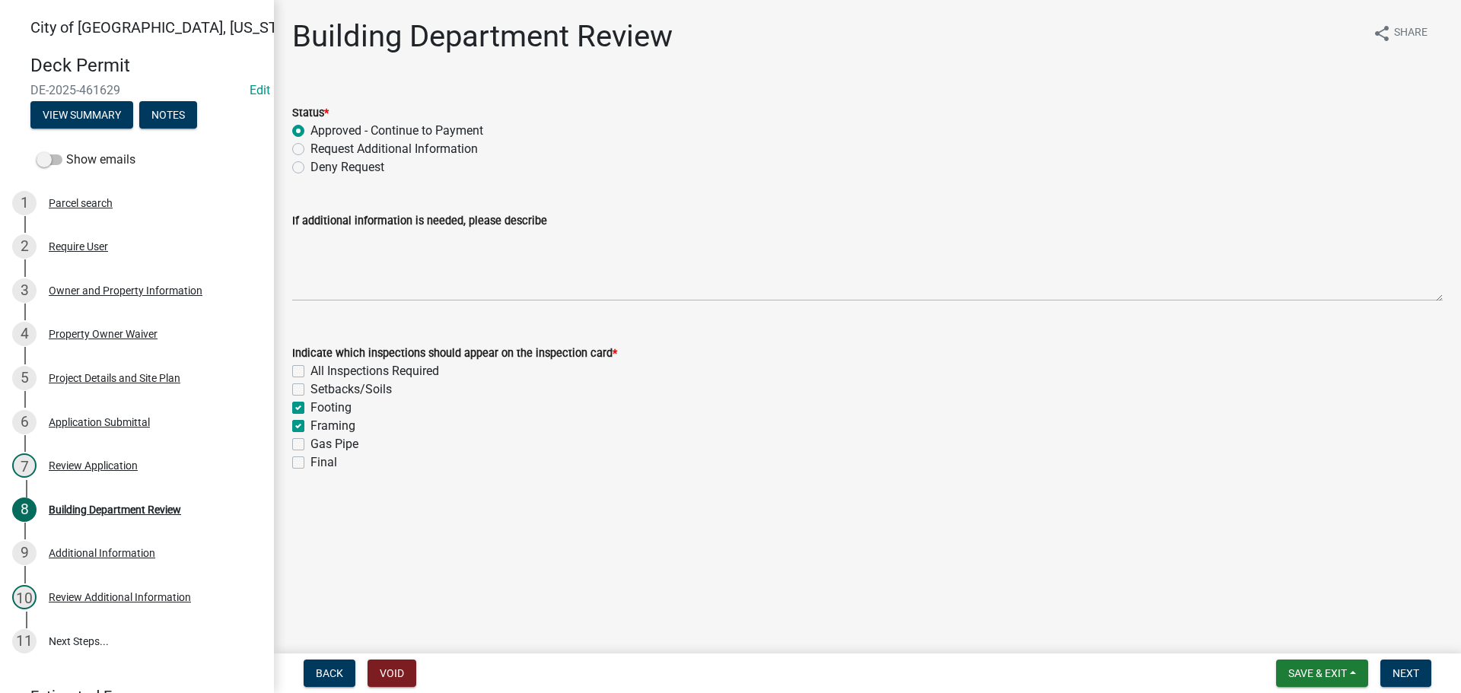
checkbox input "true"
checkbox input "false"
click at [310, 465] on label "Final" at bounding box center [323, 462] width 27 height 18
click at [310, 463] on input "Final" at bounding box center [315, 458] width 10 height 10
checkbox input "true"
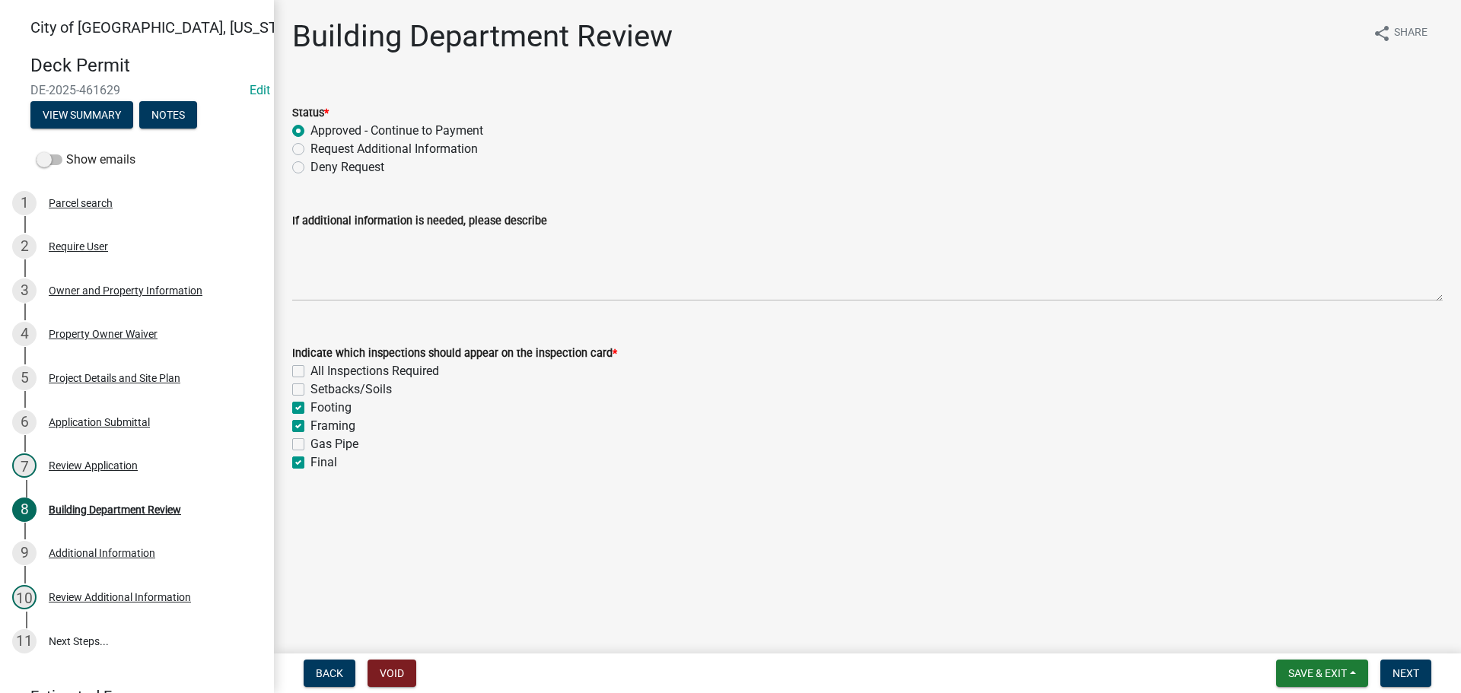
checkbox input "false"
checkbox input "true"
checkbox input "false"
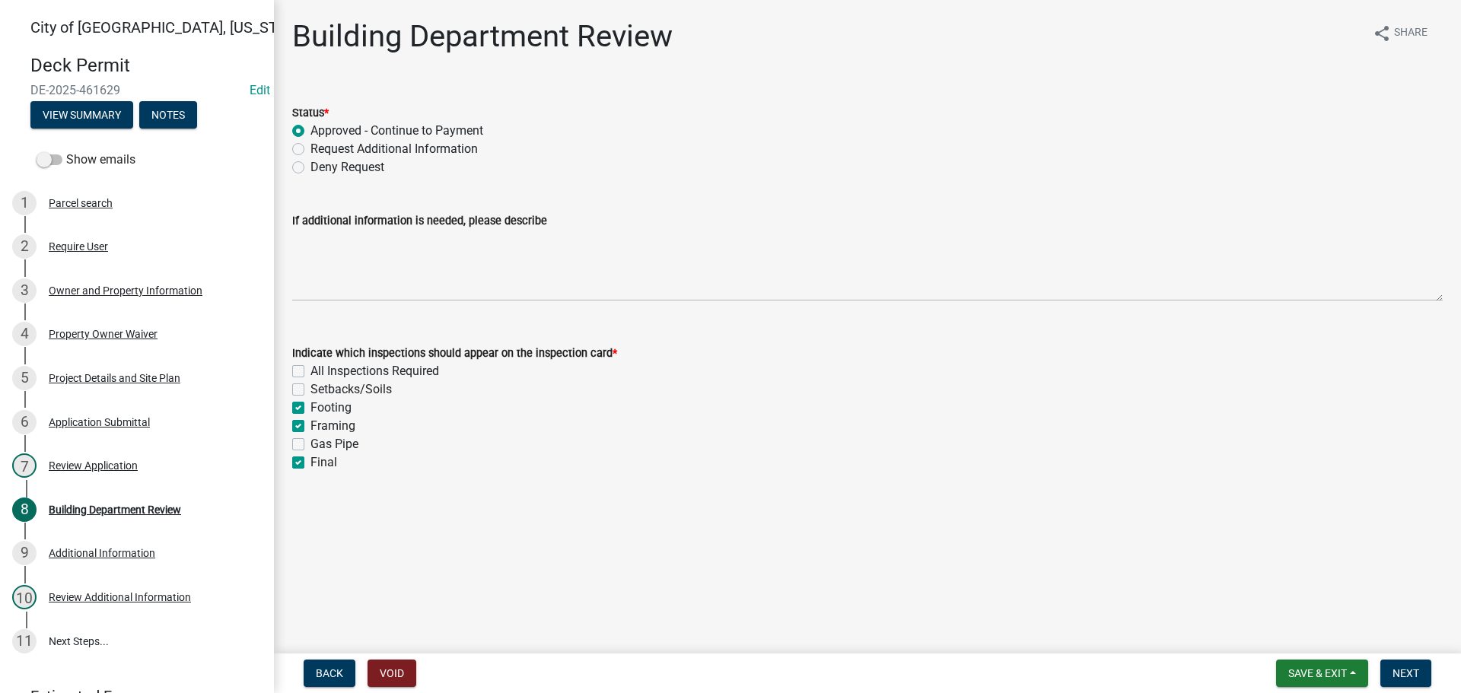
checkbox input "true"
click at [1395, 667] on span "Next" at bounding box center [1405, 673] width 27 height 12
